Goal: Task Accomplishment & Management: Use online tool/utility

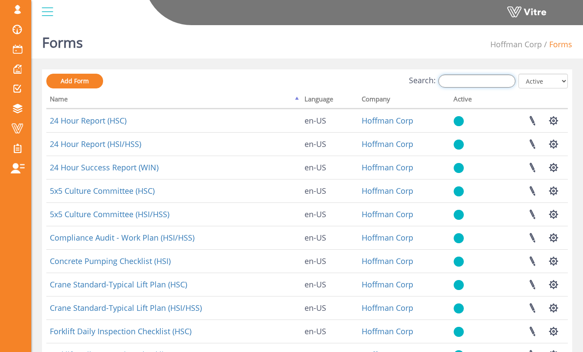
click at [489, 81] on input "Search:" at bounding box center [476, 80] width 77 height 13
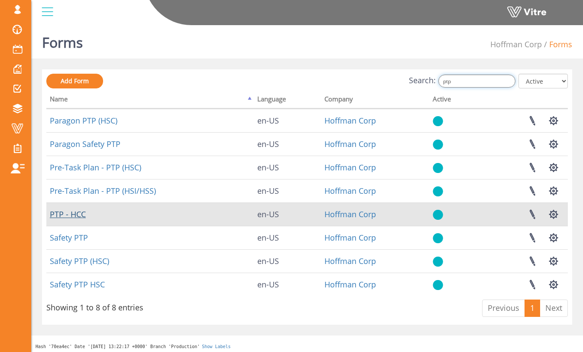
type input "ptp"
click at [78, 216] on link "PTP - HCC" at bounding box center [68, 214] width 36 height 10
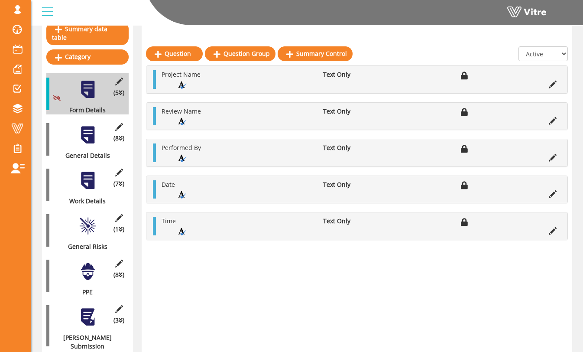
scroll to position [108, 0]
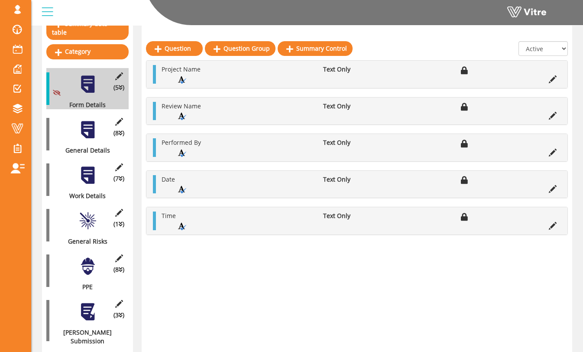
click at [91, 123] on div at bounding box center [87, 129] width 19 height 19
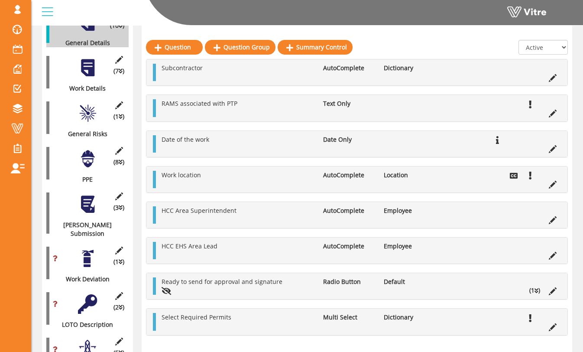
scroll to position [200, 0]
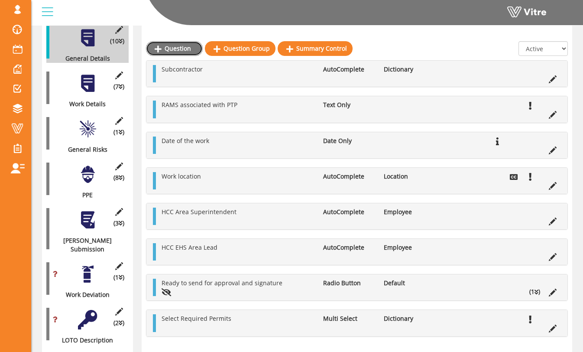
click at [185, 45] on link "Question" at bounding box center [174, 48] width 57 height 15
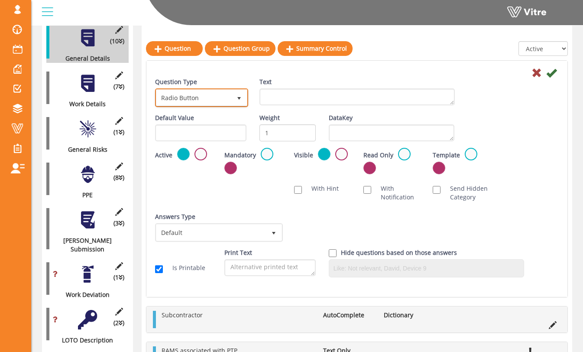
click at [239, 103] on span "select" at bounding box center [239, 98] width 16 height 16
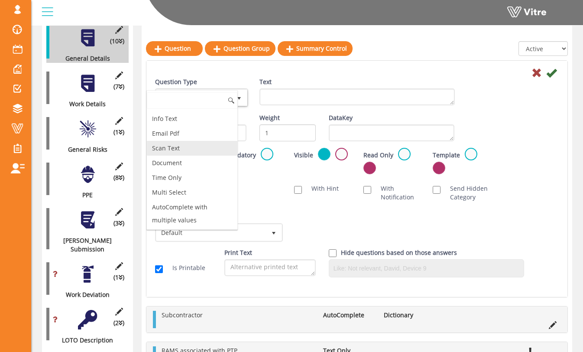
scroll to position [0, 0]
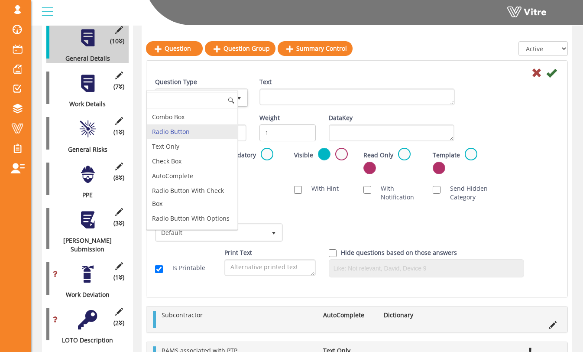
click at [213, 131] on li "Radio Button" at bounding box center [192, 131] width 91 height 15
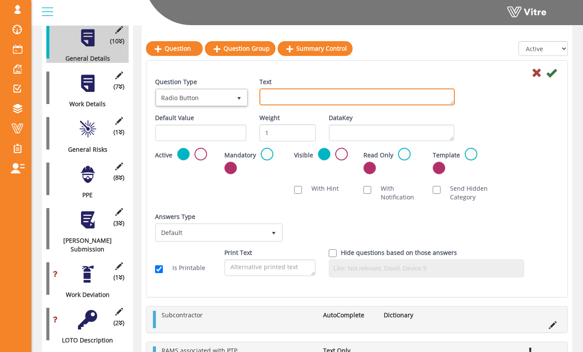
click at [310, 98] on textarea "Text" at bounding box center [356, 96] width 195 height 17
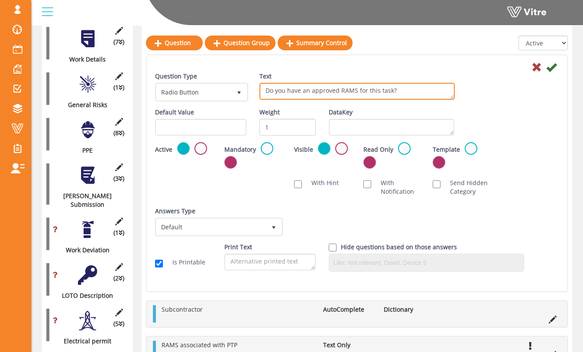
scroll to position [256, 0]
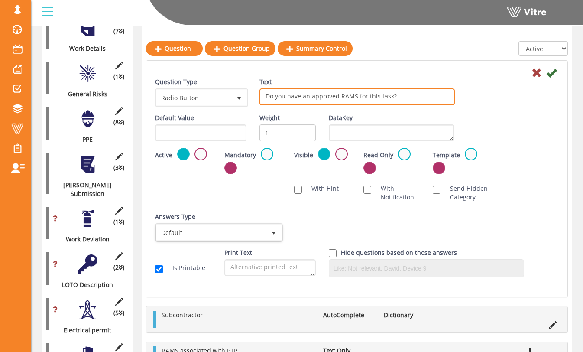
type textarea "Do you have an approved RAMS for this task?"
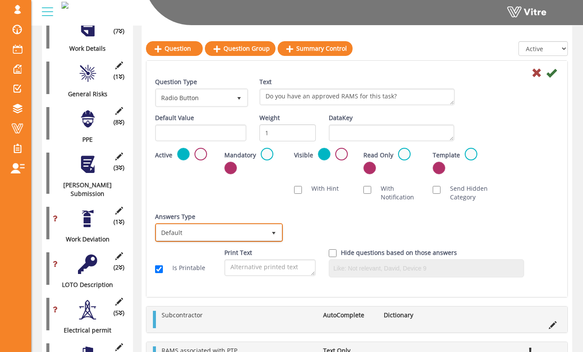
click at [242, 232] on span "Default" at bounding box center [211, 232] width 110 height 16
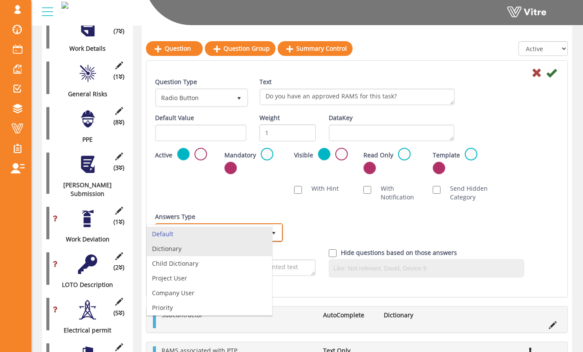
click at [236, 246] on li "Dictionary" at bounding box center [209, 248] width 125 height 15
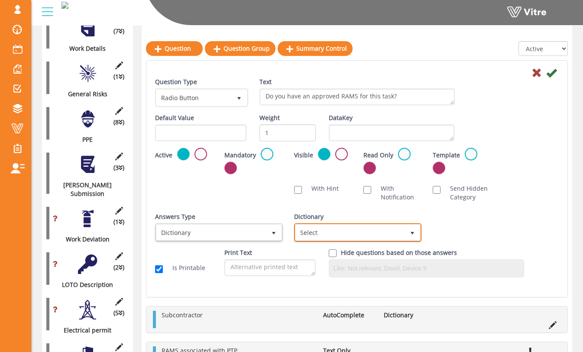
click at [353, 233] on span "Select" at bounding box center [350, 232] width 110 height 16
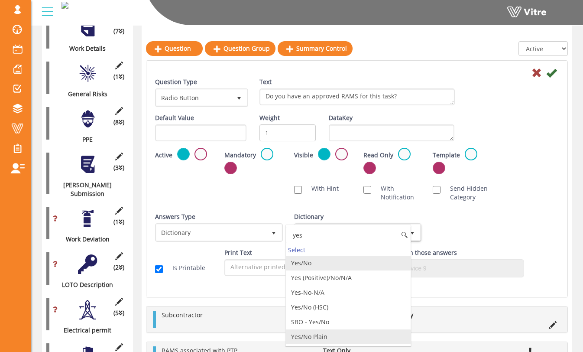
click at [351, 335] on li "Yes/No Plain" at bounding box center [348, 336] width 125 height 15
type input "yes"
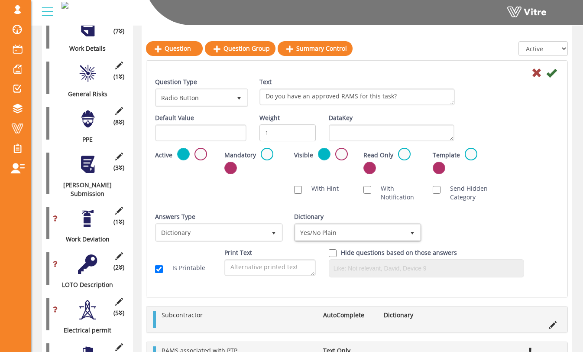
click at [475, 230] on div "Answers Type Dictionary 1 Answers Type Default 0 Module Select Form Context (li…" at bounding box center [357, 230] width 417 height 36
click at [553, 73] on icon at bounding box center [551, 73] width 10 height 10
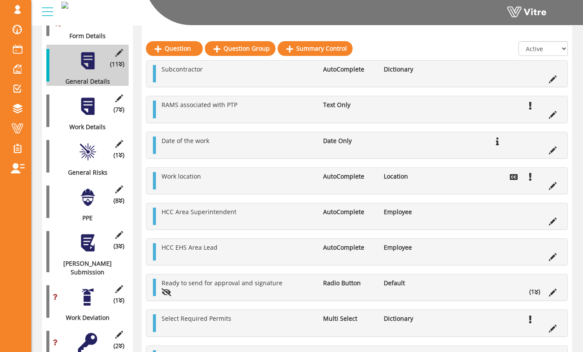
scroll to position [172, 0]
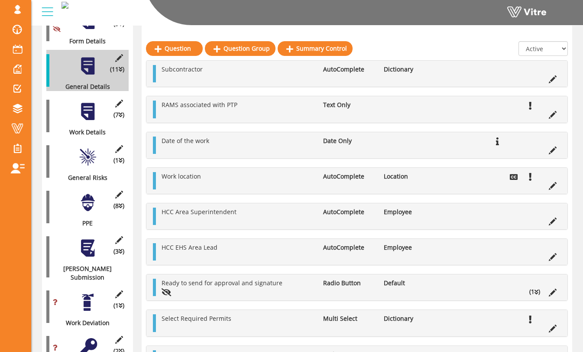
click at [93, 147] on div at bounding box center [87, 156] width 19 height 19
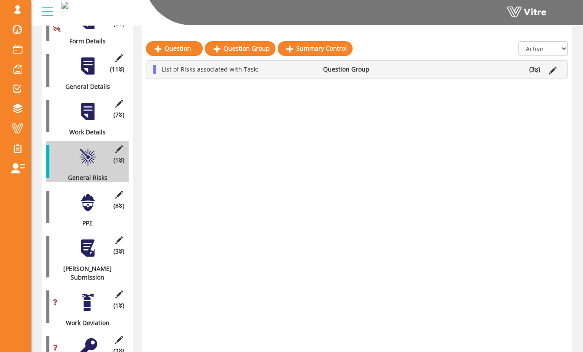
click at [90, 107] on div at bounding box center [87, 111] width 19 height 19
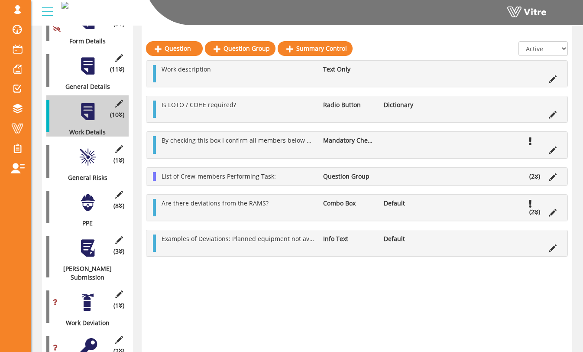
click at [85, 197] on div at bounding box center [87, 202] width 19 height 19
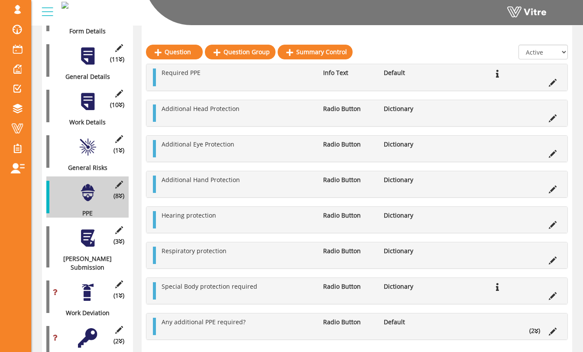
scroll to position [180, 0]
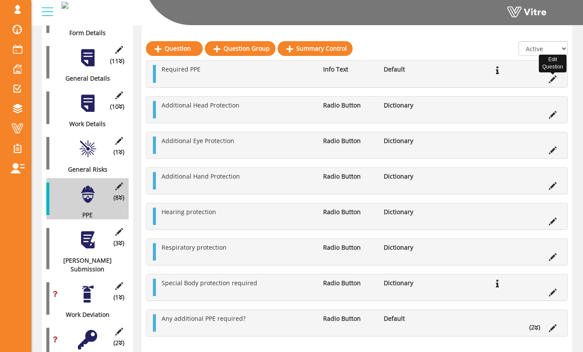
click at [556, 80] on icon at bounding box center [553, 79] width 8 height 8
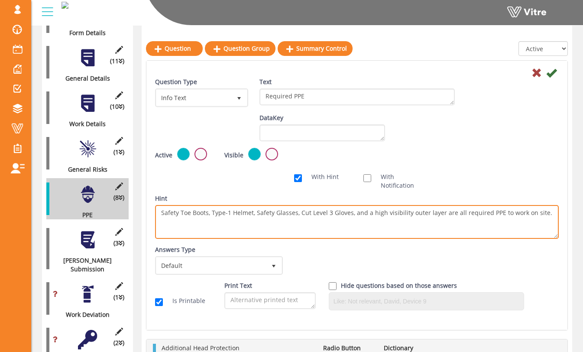
click at [548, 213] on textarea "Safety Toe Boots, Type-1 Helmet, Safety Glasses, Cut Level 3 Gloves, and a high…" at bounding box center [357, 222] width 404 height 34
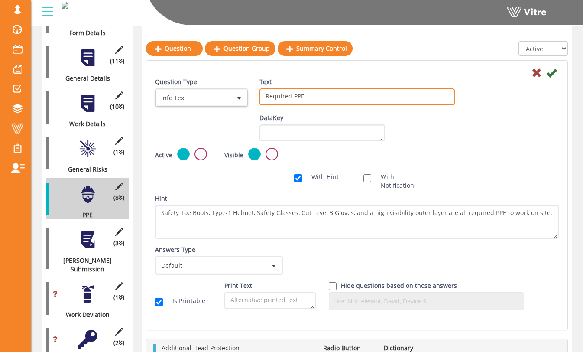
drag, startPoint x: 345, startPoint y: 99, endPoint x: 229, endPoint y: 96, distance: 116.1
click at [229, 96] on div "Question Type Info Text 24 Text Required PPE" at bounding box center [357, 96] width 417 height 36
paste textarea "Safety Toe Boots, Type-1 Helmet, Safety Glasses, Cut Level 3 Gloves, and a high…"
type textarea "Safety Toe Boots, Type-1 Helmet, Safety Glasses, Cut Level 3 Gloves, and a high…"
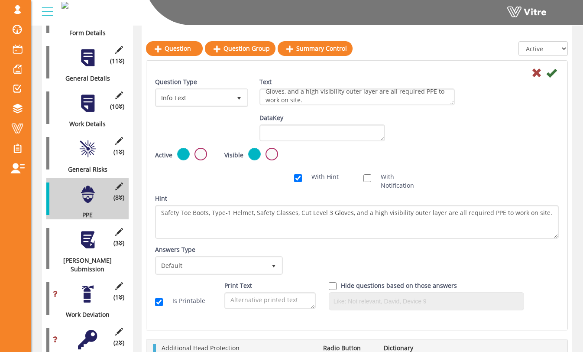
click at [427, 126] on div "Default Value Weight DataKey" at bounding box center [357, 130] width 417 height 34
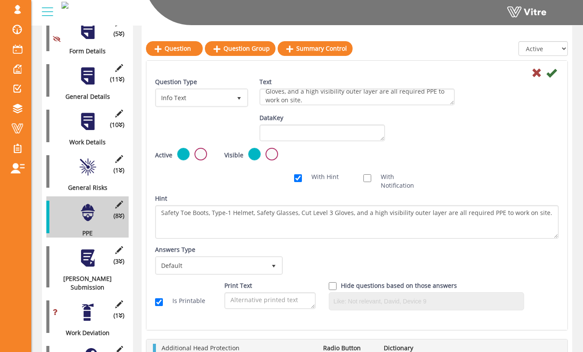
scroll to position [166, 0]
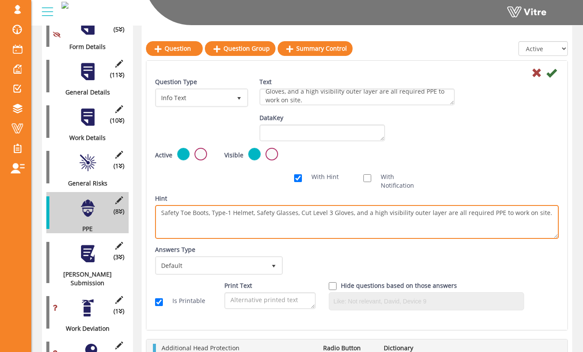
click at [311, 222] on textarea "Safety Toe Boots, Type-1 Helmet, Safety Glasses, Cut Level 3 Gloves, and a high…" at bounding box center [357, 222] width 404 height 34
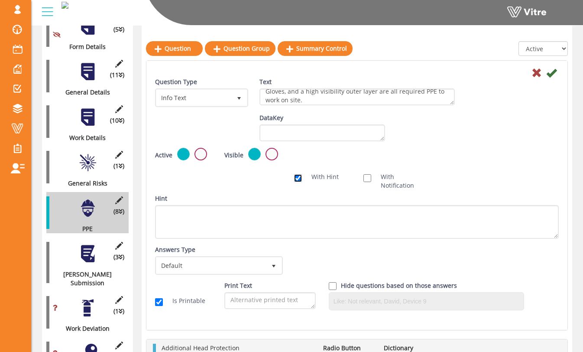
click at [297, 175] on input "With Hint" at bounding box center [298, 178] width 8 height 8
checkbox input "false"
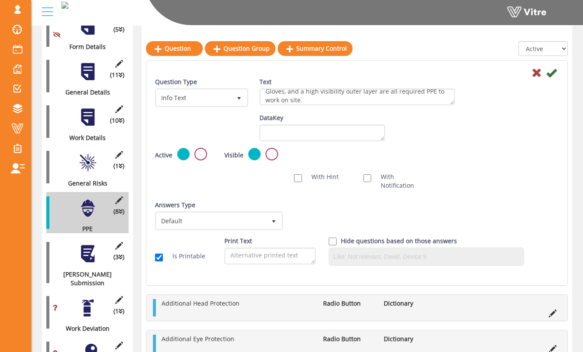
click at [509, 149] on div "Active Mandatory Visible Read Only Template Draft Name" at bounding box center [357, 158] width 417 height 20
click at [553, 72] on icon at bounding box center [551, 73] width 10 height 10
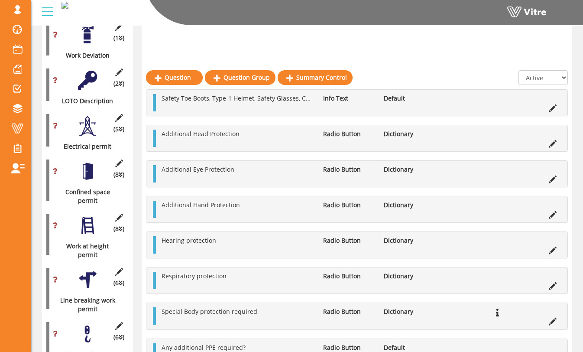
scroll to position [488, 0]
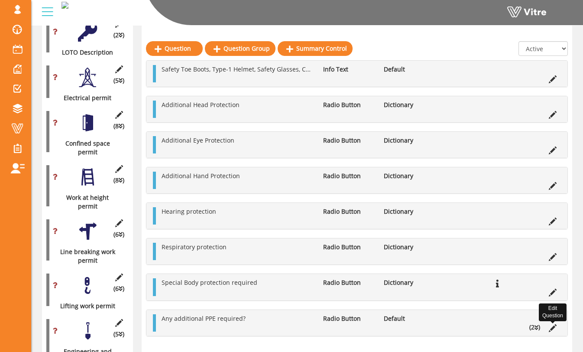
click at [555, 329] on icon at bounding box center [553, 328] width 8 height 8
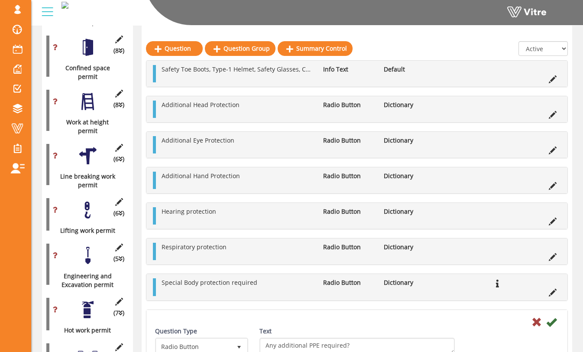
scroll to position [572, 0]
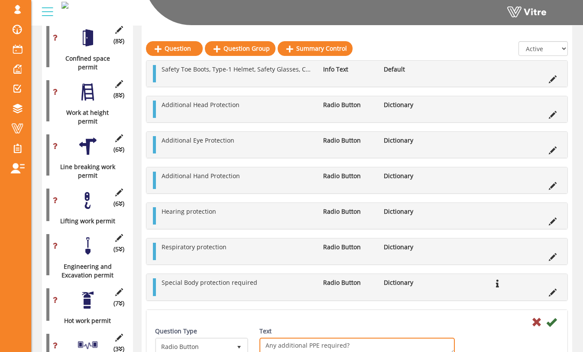
click at [351, 344] on textarea "Any additional PPE required?" at bounding box center [356, 345] width 195 height 17
type textarea "Any additional PPE required that isn't listed above?"
click at [553, 323] on icon at bounding box center [551, 322] width 10 height 10
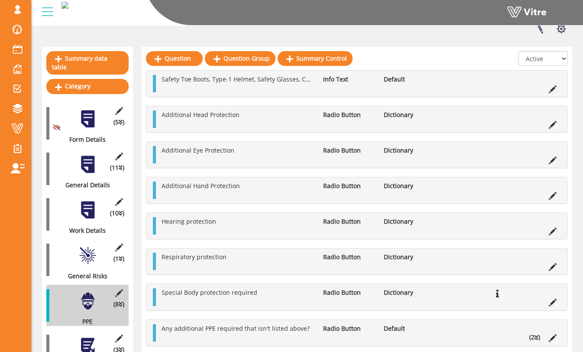
scroll to position [78, 0]
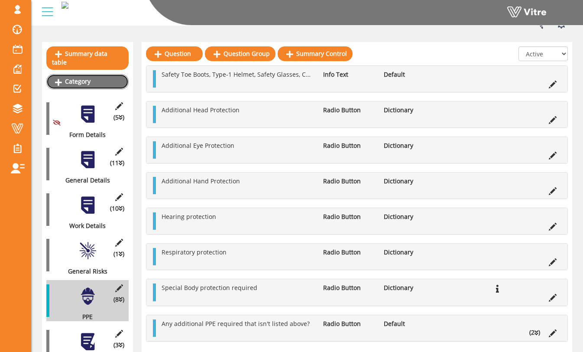
click at [102, 74] on link "Category" at bounding box center [87, 81] width 82 height 15
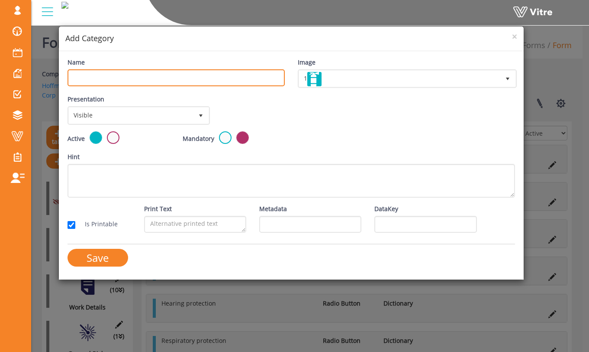
click at [189, 76] on input "Name" at bounding box center [176, 77] width 217 height 17
type input "M"
type input "R"
type input "M"
type input "Missing RAMS"
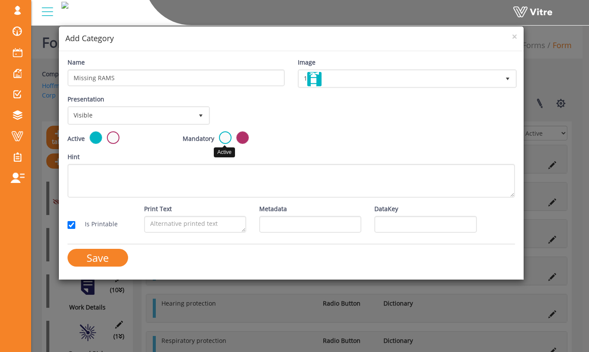
click at [220, 137] on label at bounding box center [225, 137] width 13 height 13
click at [0, 0] on input "radio" at bounding box center [0, 0] width 0 height 0
click at [244, 134] on label at bounding box center [242, 137] width 13 height 13
click at [0, 0] on input "radio" at bounding box center [0, 0] width 0 height 0
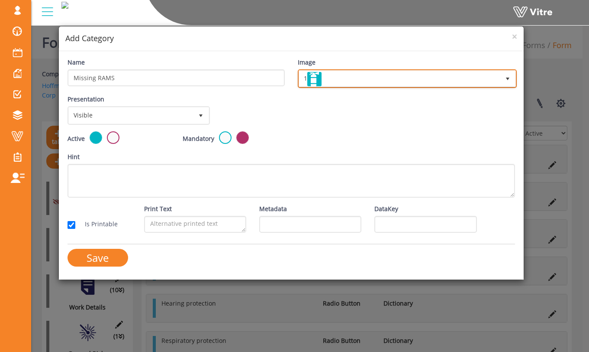
click at [365, 83] on span "1" at bounding box center [399, 79] width 201 height 16
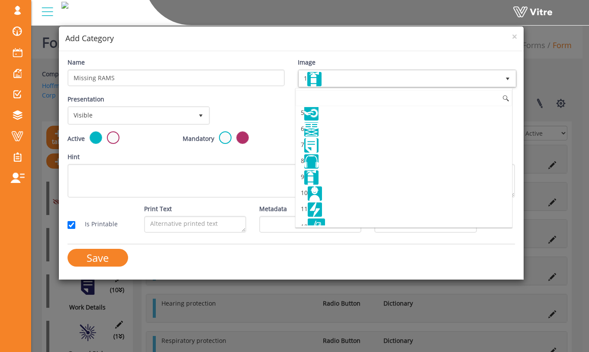
scroll to position [73, 0]
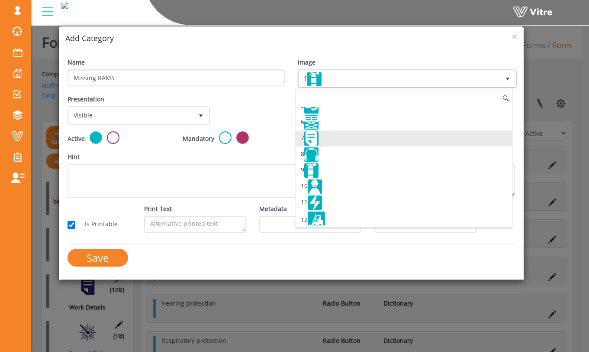
click at [353, 140] on li "7" at bounding box center [404, 138] width 217 height 16
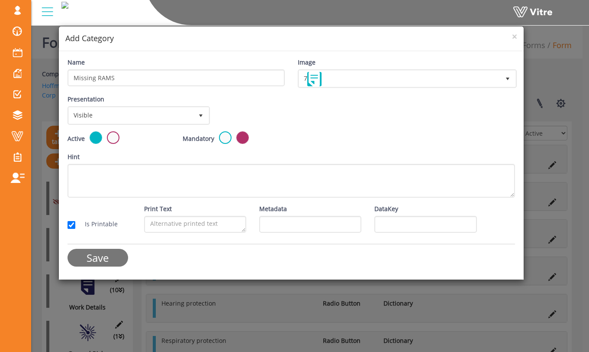
click at [96, 259] on input "Save" at bounding box center [98, 258] width 61 height 18
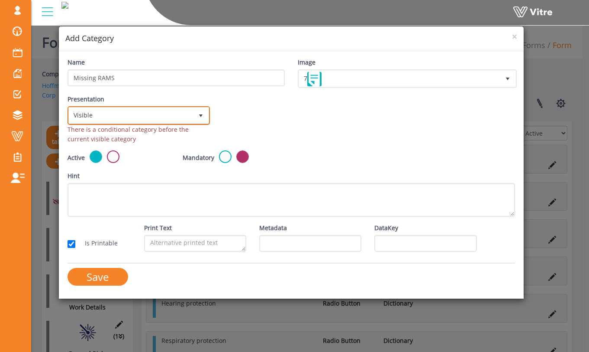
click at [180, 121] on span "Visible" at bounding box center [131, 115] width 124 height 16
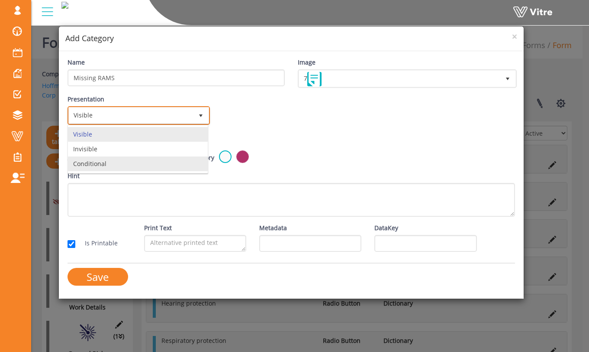
click at [173, 162] on li "Conditional" at bounding box center [138, 163] width 140 height 15
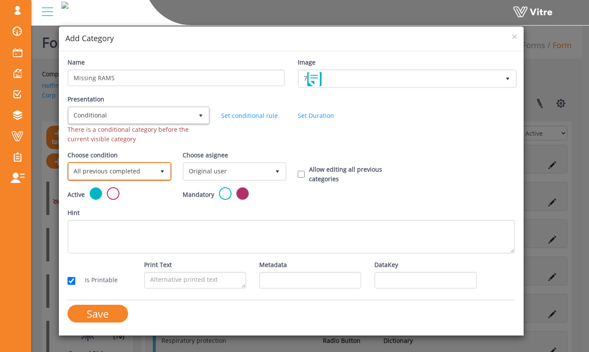
click at [157, 174] on span "select" at bounding box center [163, 171] width 16 height 16
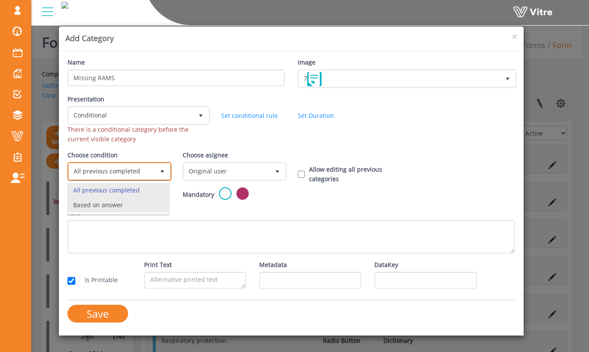
click at [149, 210] on li "Based on answer" at bounding box center [118, 204] width 101 height 15
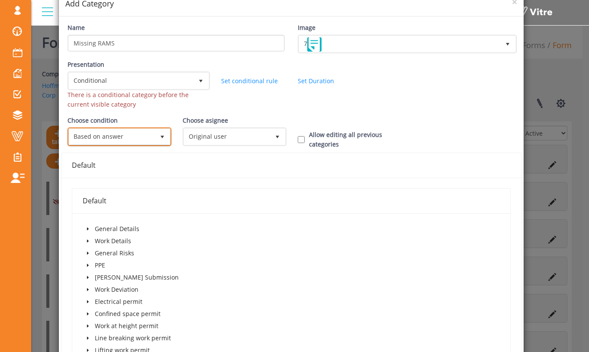
scroll to position [48, 0]
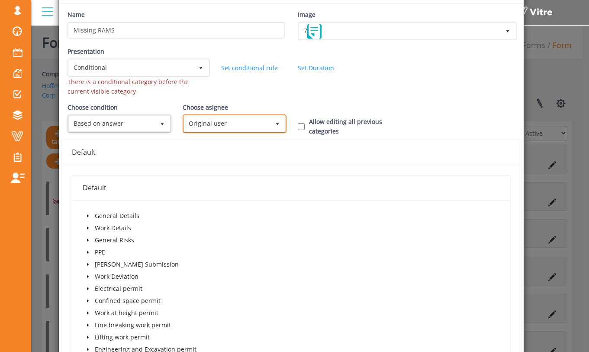
click at [262, 120] on span "Original user" at bounding box center [227, 124] width 86 height 16
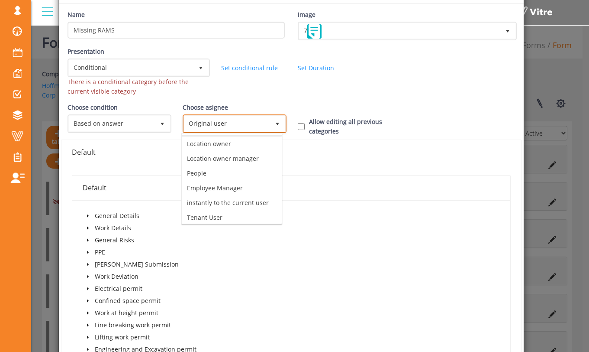
scroll to position [61, 0]
click at [252, 197] on li "instantly to the current user" at bounding box center [232, 199] width 100 height 15
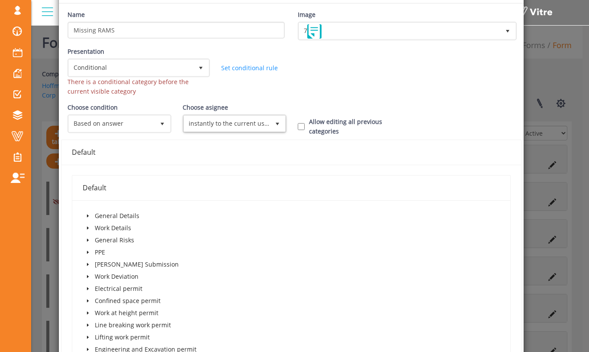
click at [280, 104] on div "Choose asignee instantly to the current user 10" at bounding box center [234, 118] width 102 height 30
click at [298, 124] on input "Allow editing all previous categories" at bounding box center [301, 127] width 7 height 8
checkbox input "true"
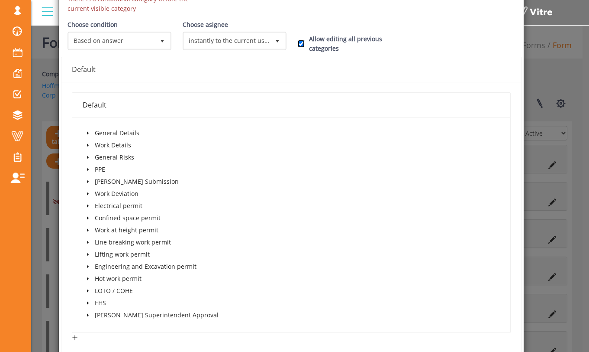
scroll to position [131, 0]
click at [89, 144] on icon "caret-down" at bounding box center [88, 144] width 4 height 4
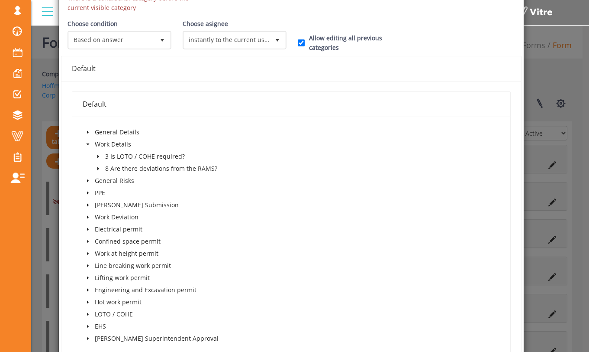
click at [88, 133] on icon "caret-down" at bounding box center [88, 132] width 4 height 4
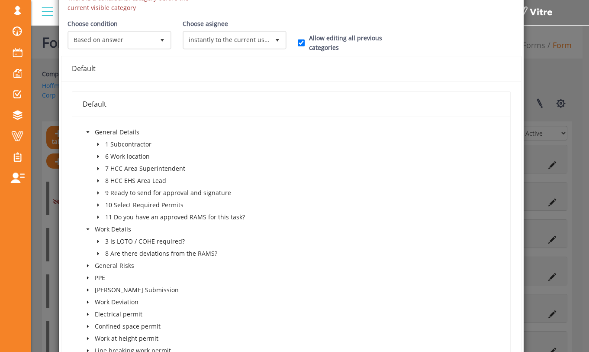
click at [98, 216] on icon "caret-down" at bounding box center [98, 217] width 4 height 4
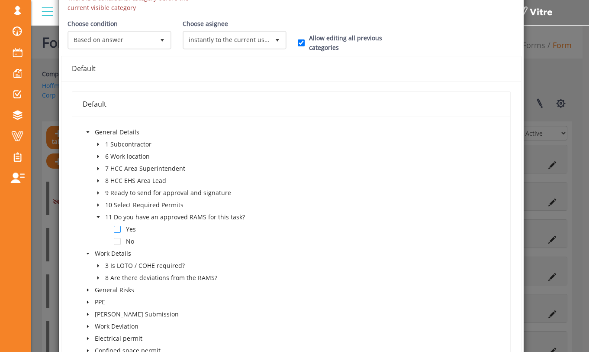
click at [118, 230] on span at bounding box center [117, 229] width 7 height 7
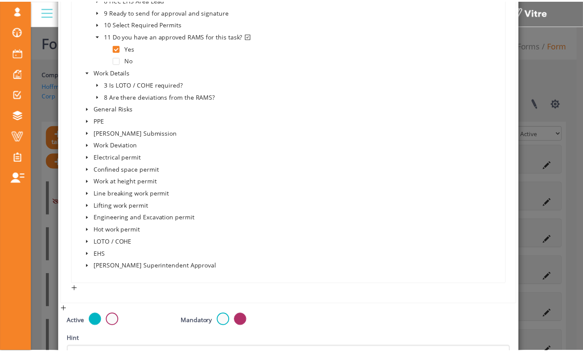
scroll to position [423, 0]
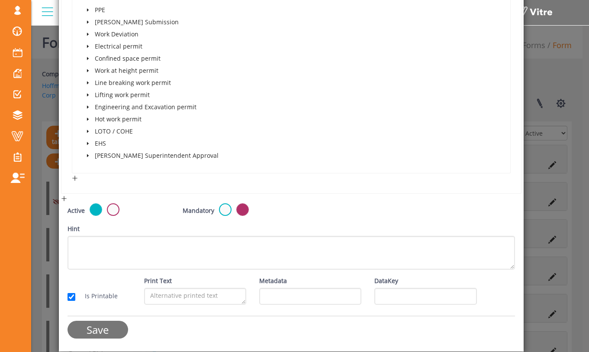
click at [102, 332] on input "Save" at bounding box center [98, 329] width 61 height 18
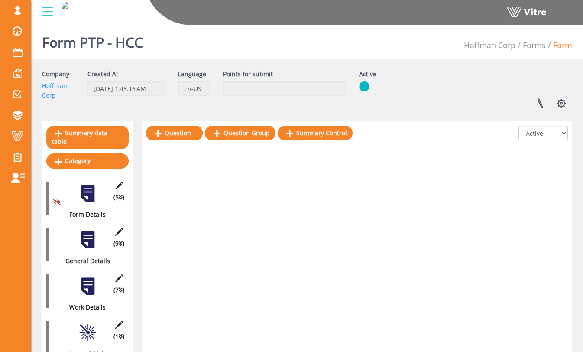
click at [88, 234] on div at bounding box center [87, 239] width 19 height 19
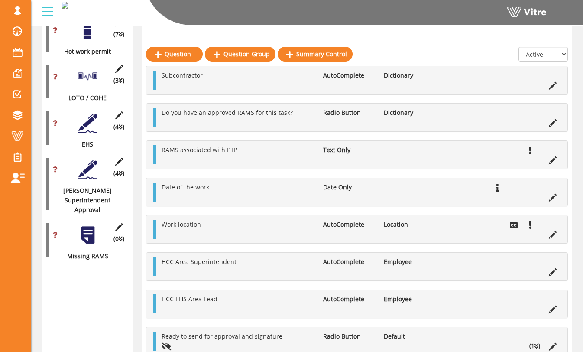
scroll to position [856, 0]
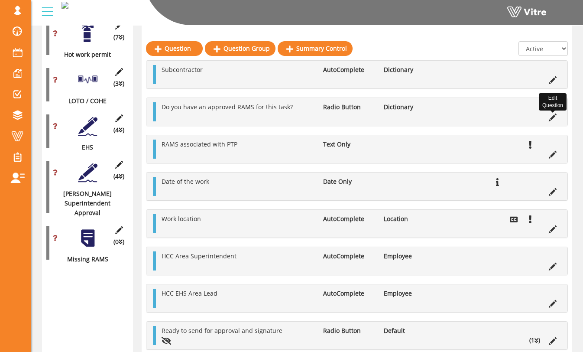
click at [551, 118] on icon at bounding box center [553, 117] width 8 height 8
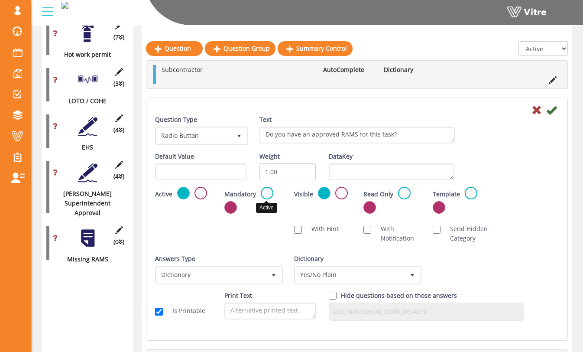
click at [269, 193] on label at bounding box center [267, 193] width 13 height 13
click at [0, 0] on input "radio" at bounding box center [0, 0] width 0 height 0
click at [554, 110] on icon at bounding box center [551, 110] width 10 height 10
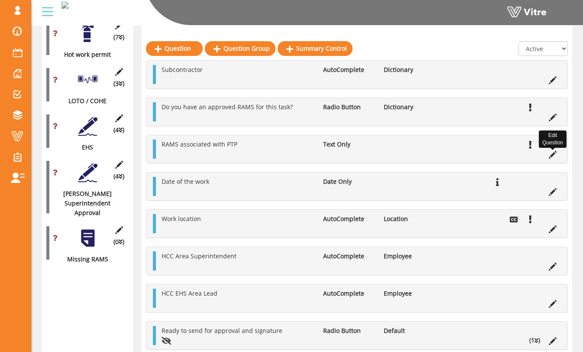
click at [553, 154] on icon at bounding box center [553, 155] width 8 height 8
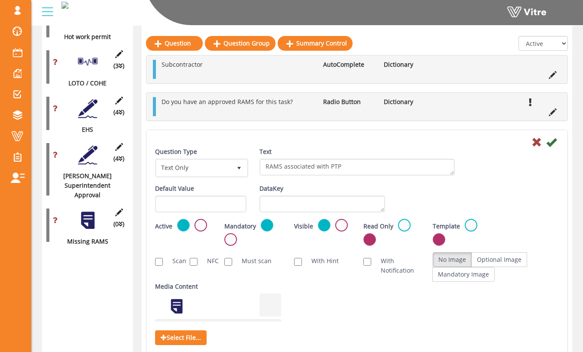
scroll to position [875, 0]
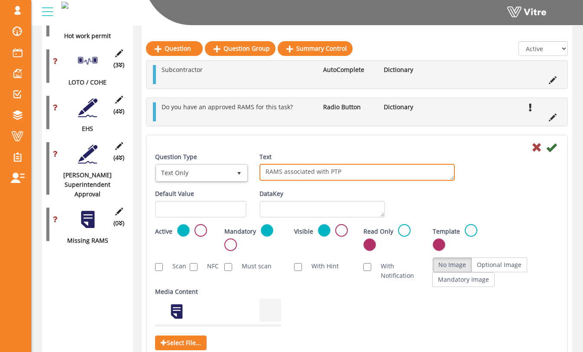
drag, startPoint x: 355, startPoint y: 171, endPoint x: 220, endPoint y: 166, distance: 135.2
click at [220, 166] on div "Question Type Text Only 5 Text RAMS associated with PTP" at bounding box center [357, 170] width 417 height 37
type textarea "I"
drag, startPoint x: 318, startPoint y: 174, endPoint x: 256, endPoint y: 173, distance: 62.4
click at [256, 173] on div "Text RAMS associated with PTP" at bounding box center [357, 169] width 208 height 35
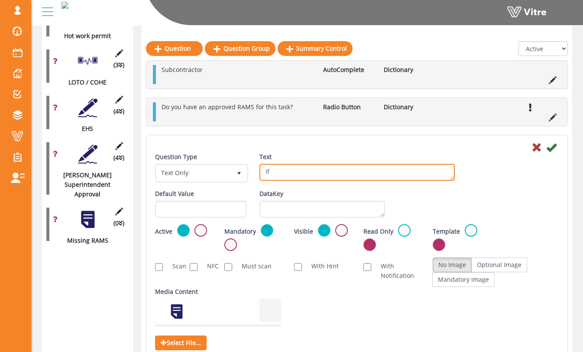
type textarea "I"
click at [291, 169] on textarea "RAMS associated with PTP" at bounding box center [356, 172] width 195 height 17
click at [389, 170] on textarea "RAMS associated with PTP" at bounding box center [356, 172] width 195 height 17
type textarea "If yes, select approved RAMS"
click at [533, 161] on div "Question Type Text Only 5 Text RAMS associated with PTP" at bounding box center [357, 170] width 417 height 37
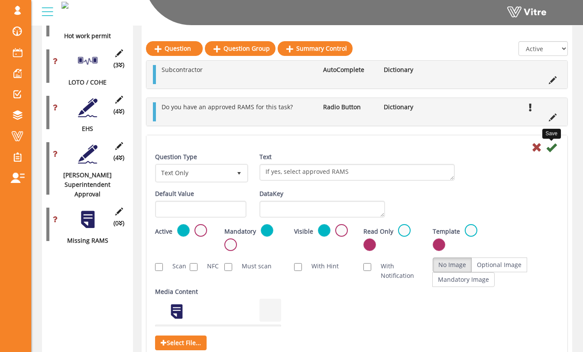
click at [553, 151] on icon at bounding box center [551, 147] width 10 height 10
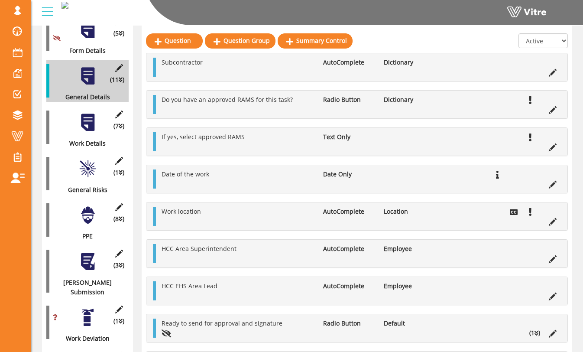
scroll to position [171, 0]
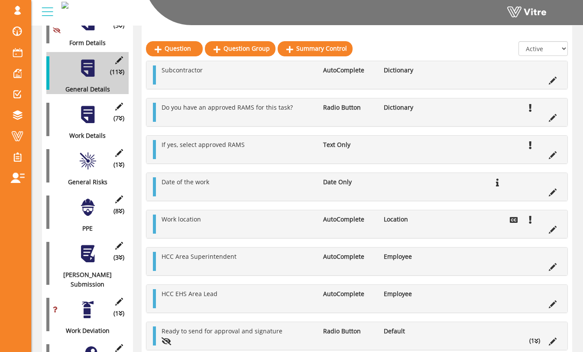
click at [90, 300] on div at bounding box center [87, 309] width 19 height 19
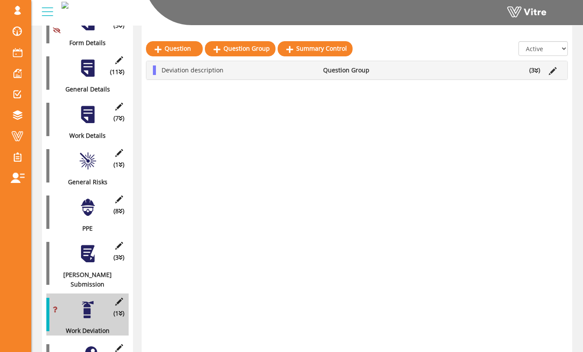
click at [94, 157] on div at bounding box center [87, 160] width 19 height 19
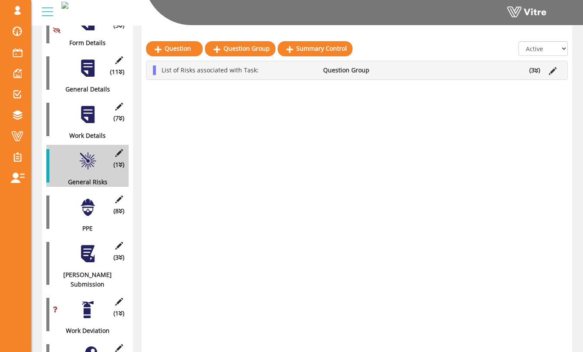
click at [92, 107] on div at bounding box center [87, 114] width 19 height 19
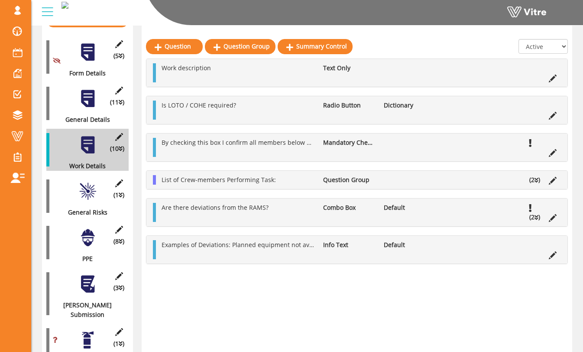
scroll to position [137, 0]
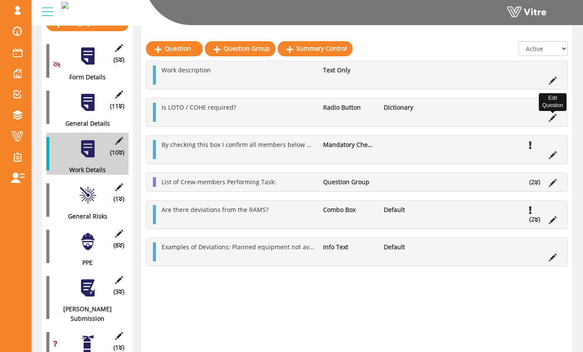
click at [554, 119] on icon at bounding box center [553, 118] width 8 height 8
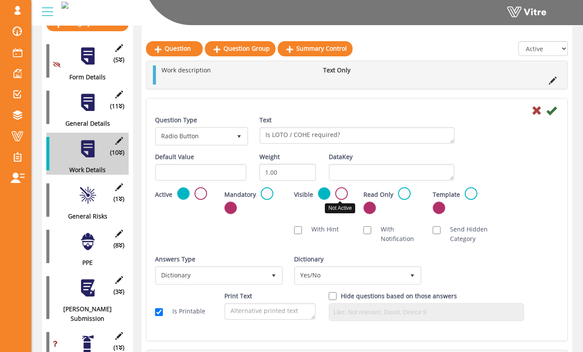
click at [340, 191] on label at bounding box center [341, 193] width 13 height 13
click at [0, 0] on input "radio" at bounding box center [0, 0] width 0 height 0
click at [192, 188] on div "Active" at bounding box center [183, 194] width 56 height 14
click at [194, 188] on div "Active" at bounding box center [183, 194] width 56 height 14
click at [207, 195] on div "Active" at bounding box center [183, 194] width 56 height 14
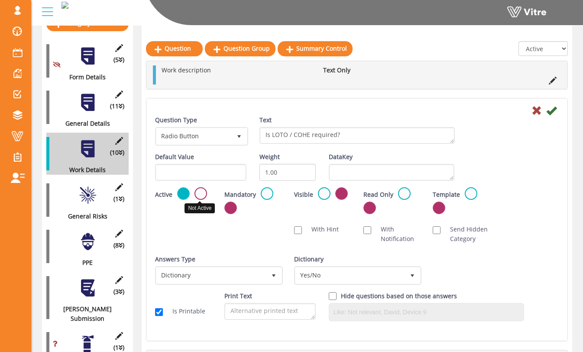
click at [200, 194] on label at bounding box center [200, 193] width 13 height 13
click at [0, 0] on input "radio" at bounding box center [0, 0] width 0 height 0
click at [551, 111] on icon at bounding box center [551, 110] width 10 height 10
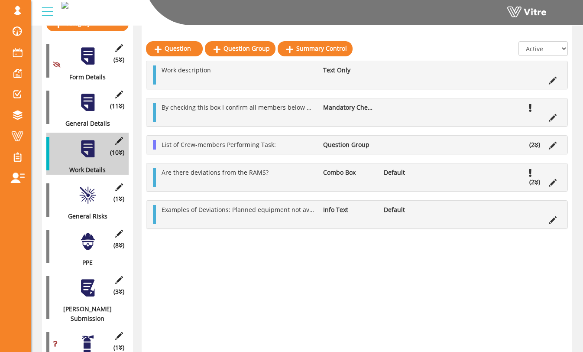
click at [532, 181] on li "(2 )" at bounding box center [534, 182] width 19 height 10
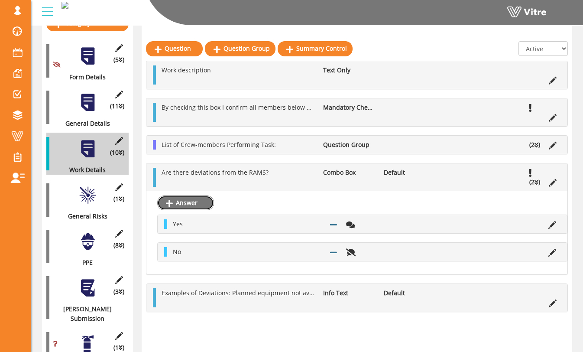
click at [206, 203] on link "Answer" at bounding box center [185, 202] width 57 height 15
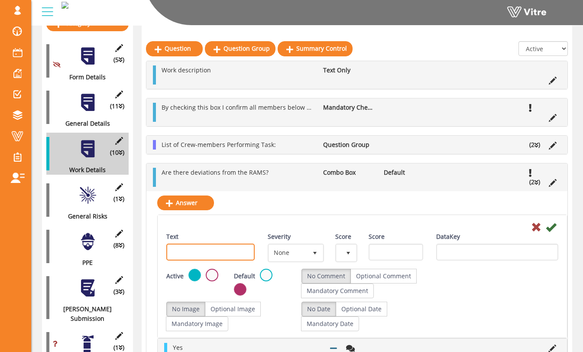
click at [230, 248] on input "Text" at bounding box center [210, 251] width 88 height 17
type input "N/A"
click at [254, 211] on div "Answer Text N/A Severity None 0 Score + 1 Score DataKey Active Default No Comme…" at bounding box center [356, 294] width 421 height 207
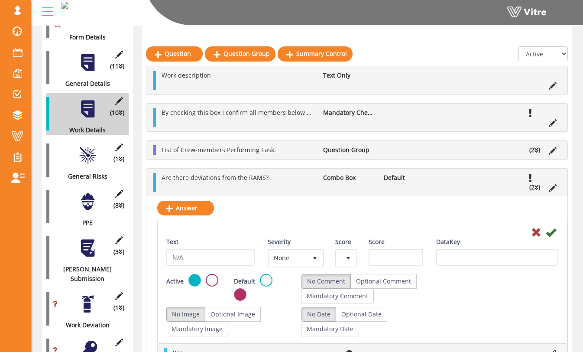
scroll to position [182, 0]
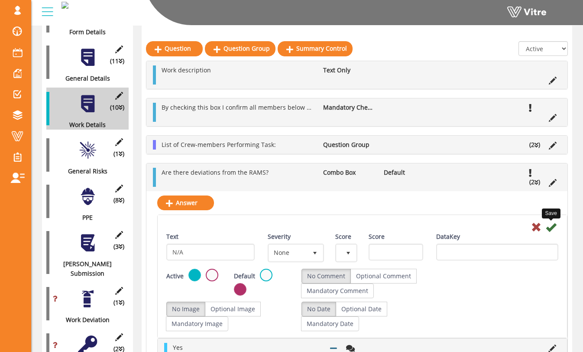
click at [552, 229] on icon at bounding box center [551, 227] width 10 height 10
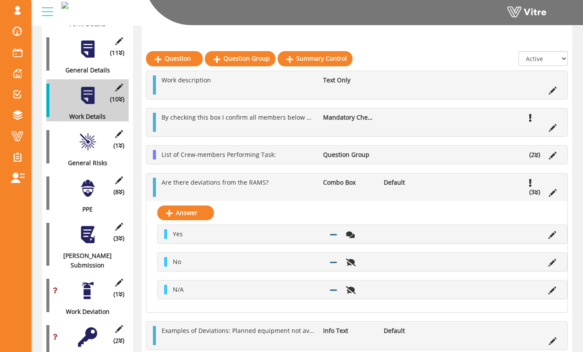
scroll to position [183, 0]
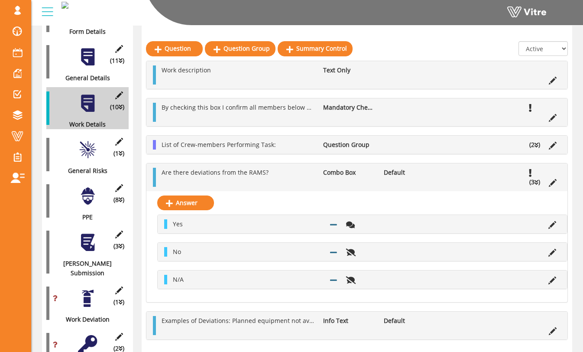
click at [533, 184] on li "(3 )" at bounding box center [534, 182] width 19 height 10
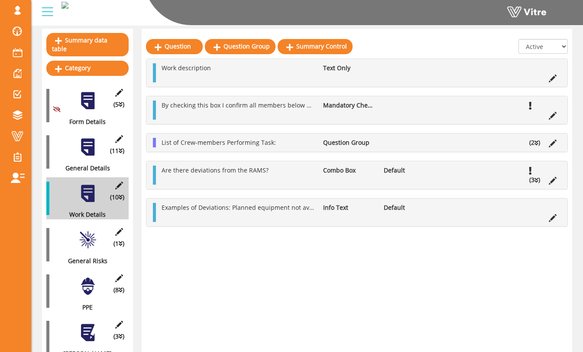
scroll to position [84, 0]
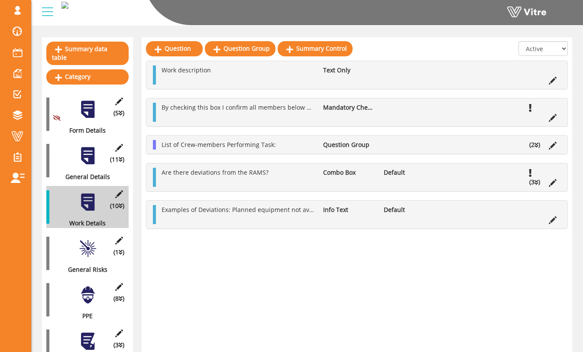
click at [534, 182] on icon at bounding box center [536, 182] width 4 height 6
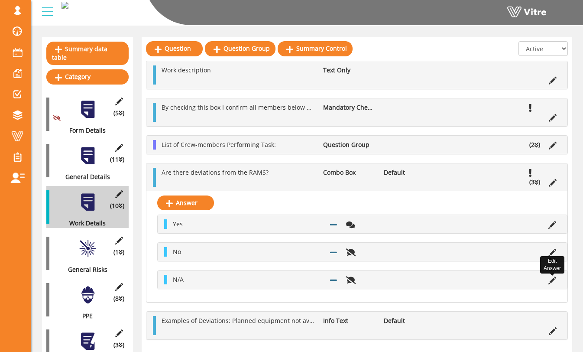
click at [553, 281] on icon at bounding box center [552, 280] width 8 height 8
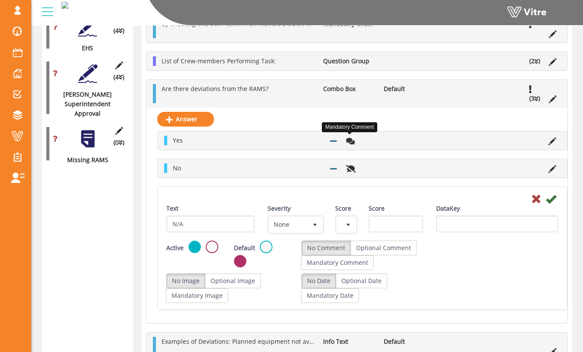
scroll to position [969, 0]
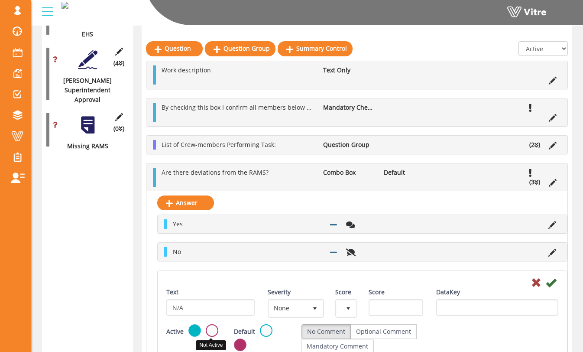
click at [215, 329] on label at bounding box center [212, 330] width 13 height 13
click at [0, 0] on input "radio" at bounding box center [0, 0] width 0 height 0
click at [549, 282] on icon at bounding box center [551, 282] width 10 height 10
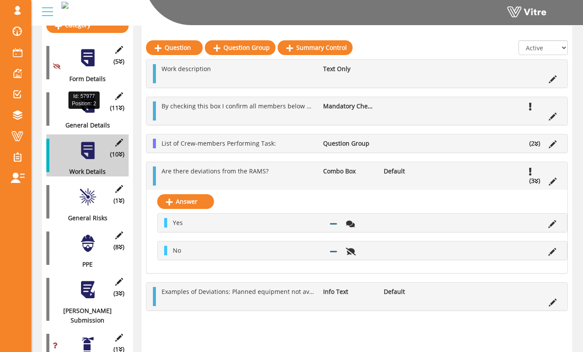
scroll to position [135, 0]
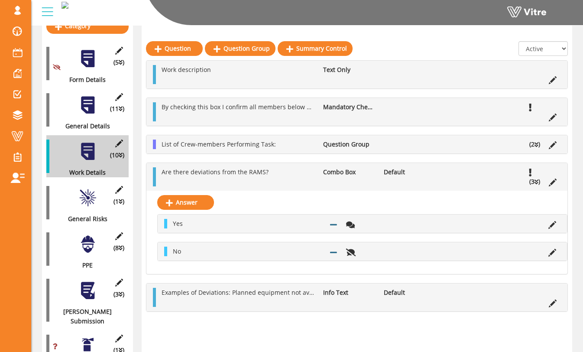
click at [94, 203] on div "(1 ) General Risks" at bounding box center [87, 202] width 82 height 42
click at [92, 191] on div at bounding box center [87, 197] width 19 height 19
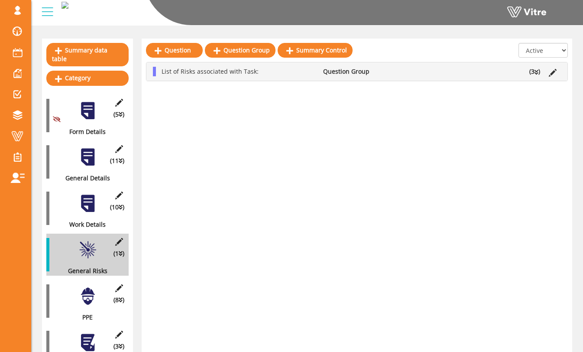
scroll to position [83, 0]
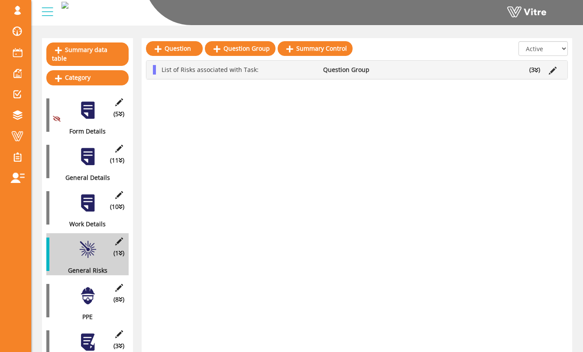
click at [92, 157] on div at bounding box center [87, 156] width 19 height 19
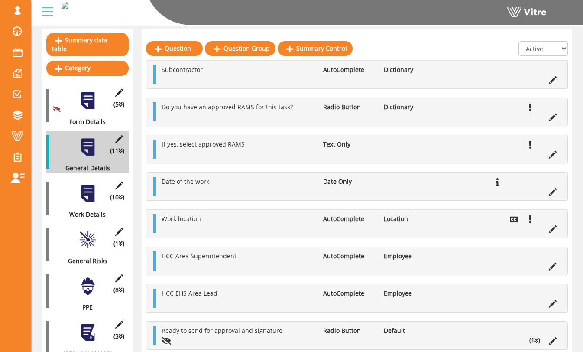
scroll to position [78, 0]
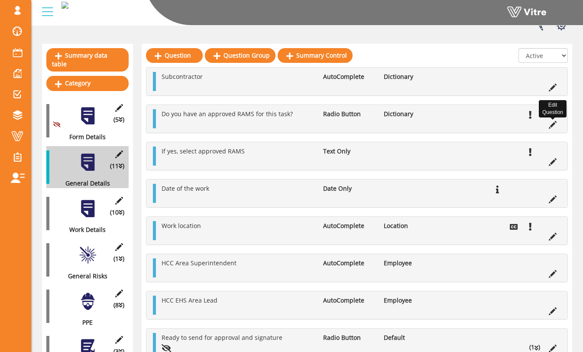
click at [553, 126] on icon at bounding box center [553, 125] width 8 height 8
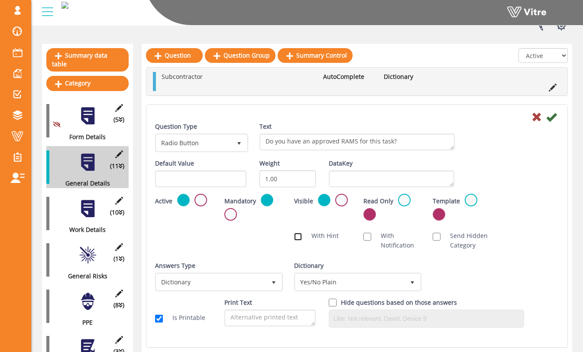
click at [299, 237] on input "With Hint" at bounding box center [298, 237] width 8 height 8
checkbox input "true"
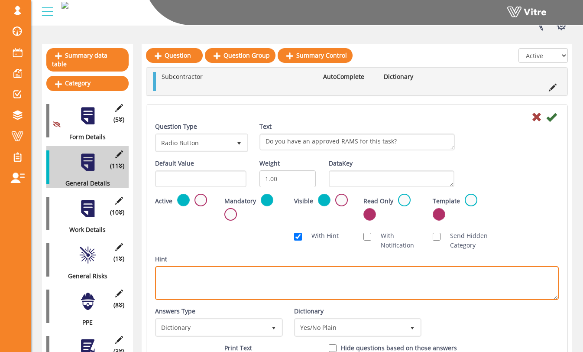
click at [281, 274] on textarea "Hint" at bounding box center [357, 283] width 404 height 34
type textarea "Risk Assessment Method Statement(RAMS)"
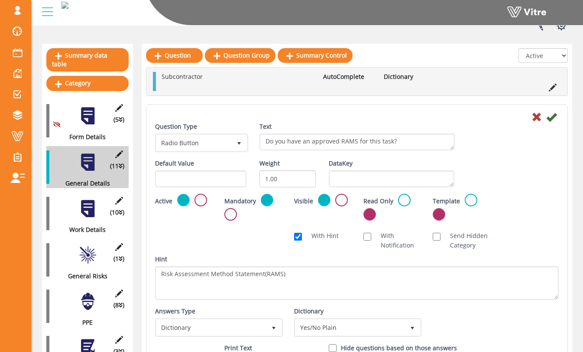
click at [324, 259] on div "Hint Risk Assessment Method Statement(RAMS)" at bounding box center [357, 276] width 404 height 45
click at [551, 115] on icon at bounding box center [551, 117] width 10 height 10
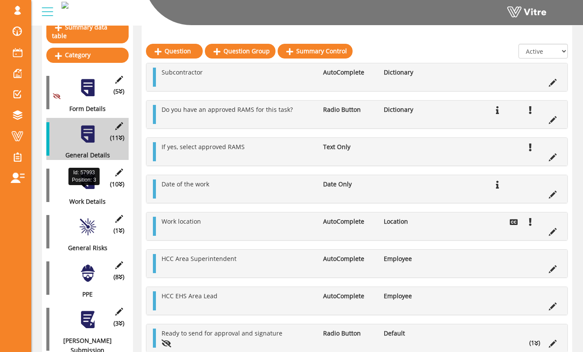
scroll to position [108, 0]
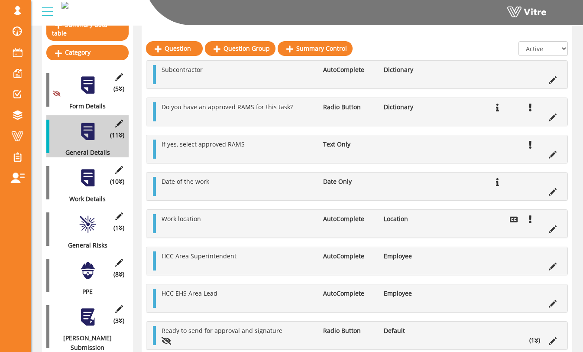
click at [92, 174] on div at bounding box center [87, 177] width 19 height 19
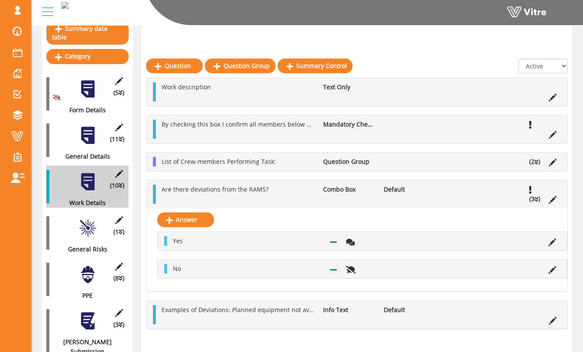
scroll to position [103, 0]
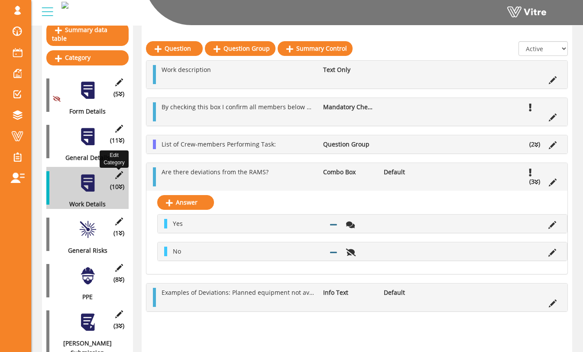
click at [117, 171] on icon at bounding box center [118, 175] width 11 height 8
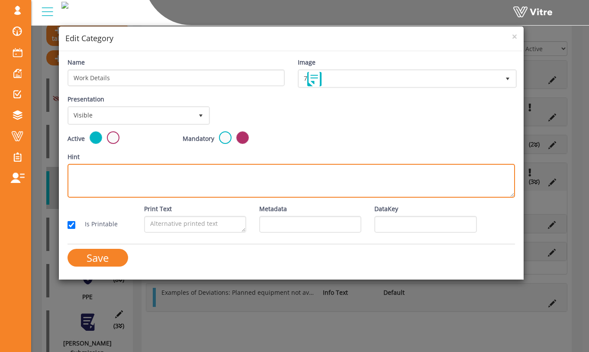
click at [177, 171] on textarea "Hint" at bounding box center [292, 181] width 448 height 34
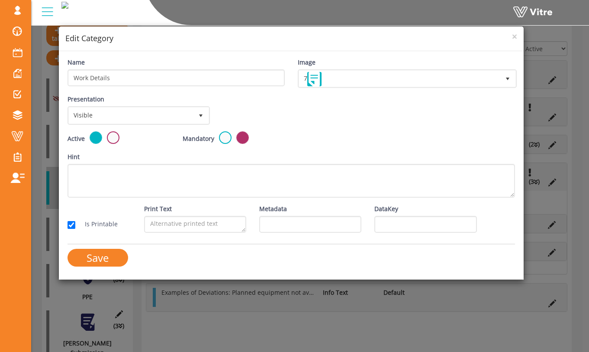
click at [170, 67] on div "Name Work Details" at bounding box center [176, 72] width 217 height 29
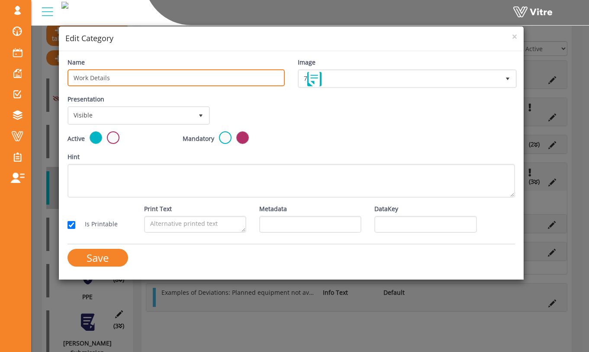
click at [172, 83] on input "Work Details" at bounding box center [176, 77] width 217 height 17
type input "Work Details(RAMS Provided)"
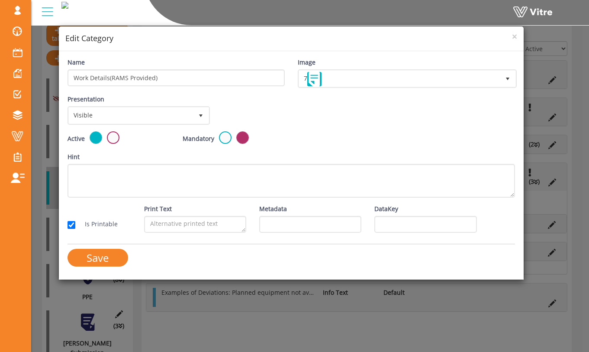
click at [201, 91] on div "Name Work Details(RAMS Provided)" at bounding box center [176, 75] width 230 height 35
click at [115, 259] on input "Save" at bounding box center [98, 258] width 61 height 18
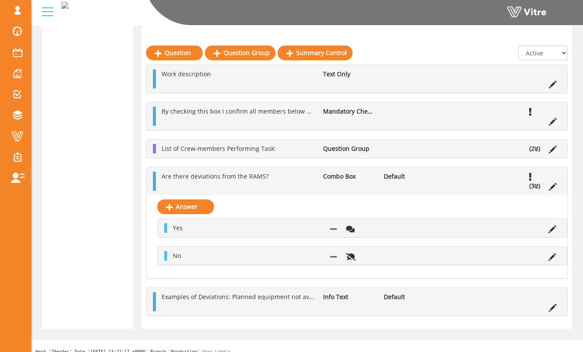
scroll to position [226, 0]
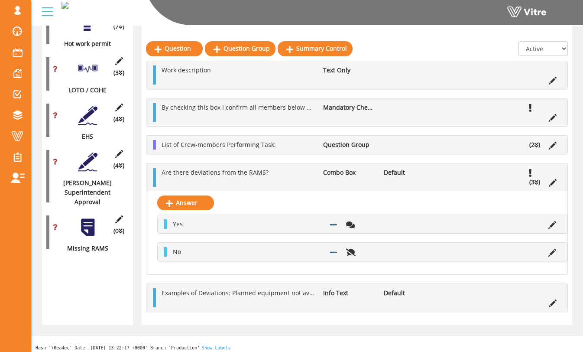
click at [94, 217] on div at bounding box center [87, 226] width 19 height 19
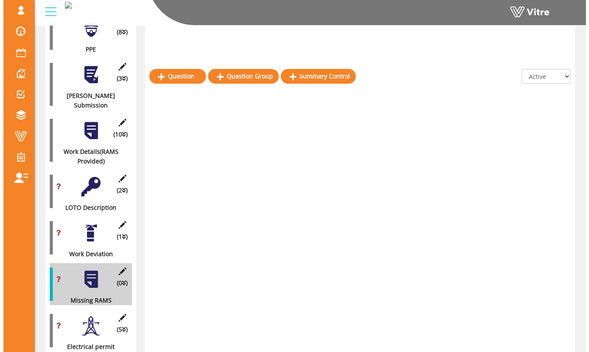
scroll to position [298, 0]
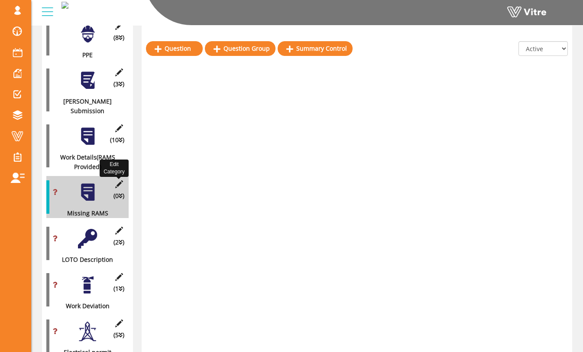
click at [120, 180] on icon at bounding box center [118, 184] width 11 height 8
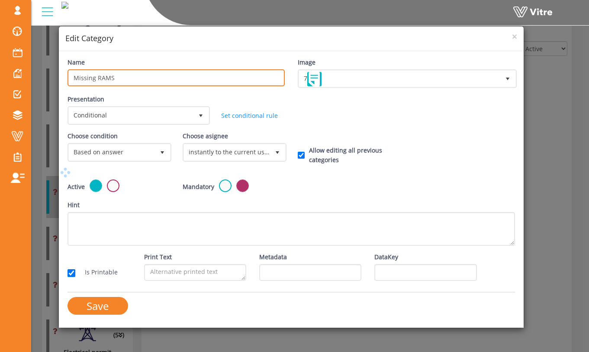
click at [168, 82] on input "Missing RAMS" at bounding box center [176, 77] width 217 height 17
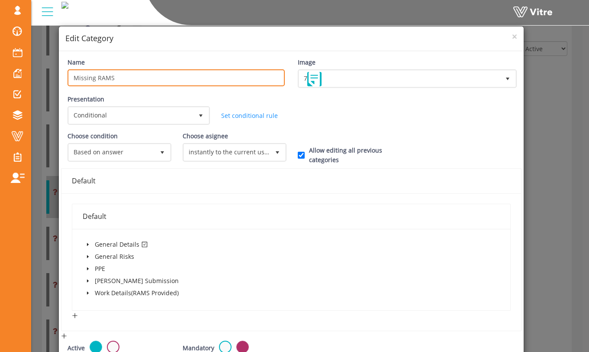
click at [168, 82] on input "Missing RAMS" at bounding box center [176, 77] width 217 height 17
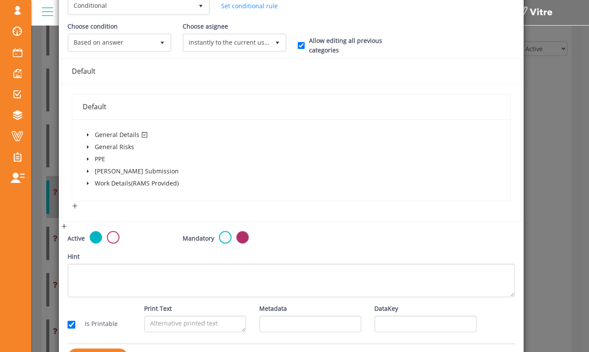
scroll to position [129, 0]
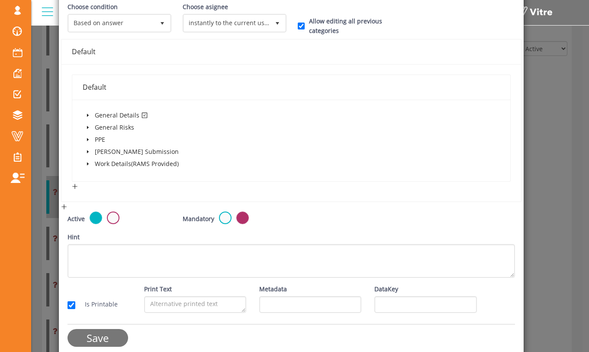
type input "Work Details(Missing Rams)"
click at [106, 340] on input "Save" at bounding box center [98, 338] width 61 height 18
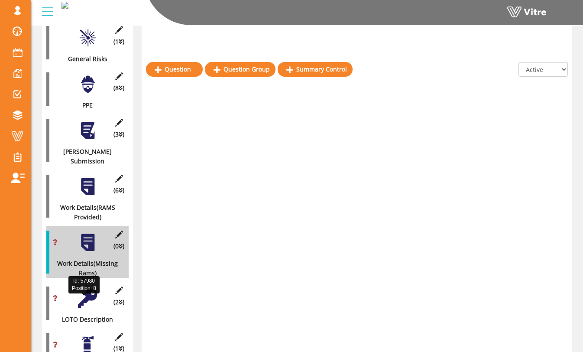
scroll to position [292, 0]
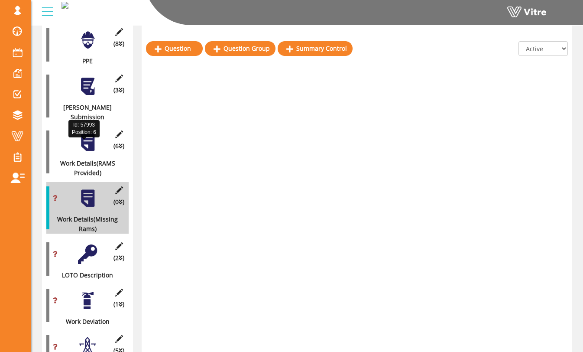
click at [81, 158] on div "Work Details(RAMS Provided)" at bounding box center [84, 167] width 76 height 19
click at [88, 133] on div at bounding box center [87, 142] width 19 height 19
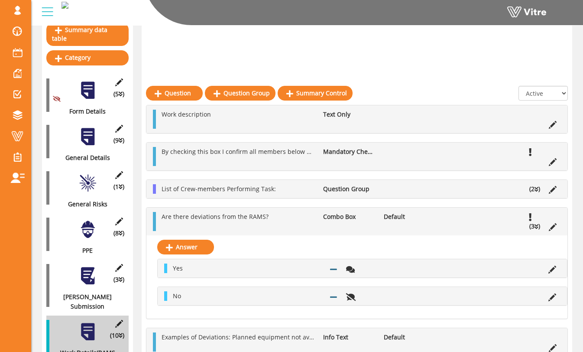
scroll to position [0, 0]
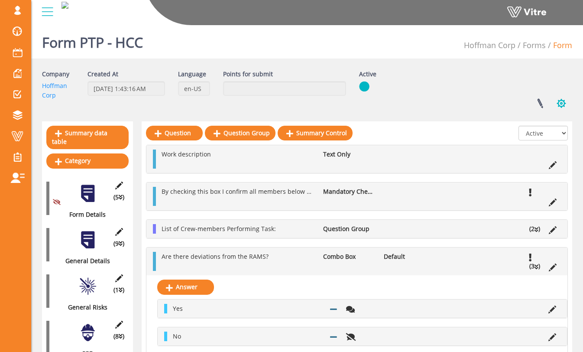
click at [560, 103] on button "button" at bounding box center [561, 103] width 22 height 23
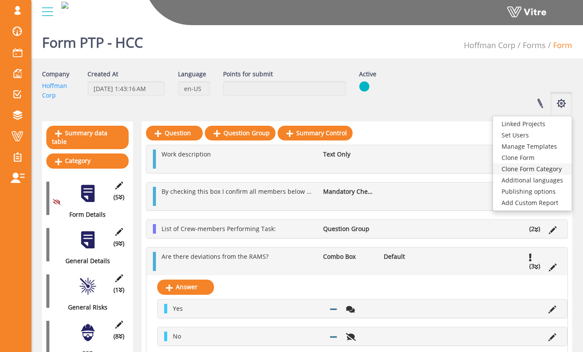
click at [547, 169] on link "Clone Form Category" at bounding box center [532, 168] width 79 height 11
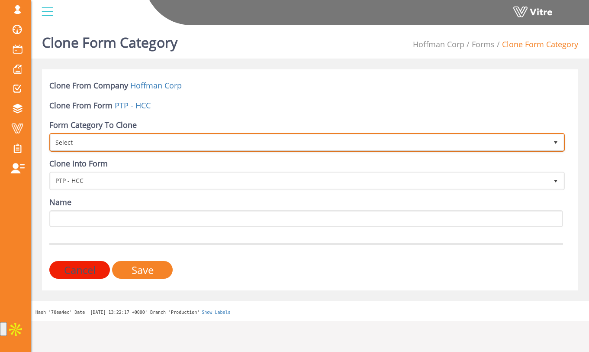
click at [253, 139] on span "Select" at bounding box center [300, 142] width 498 height 16
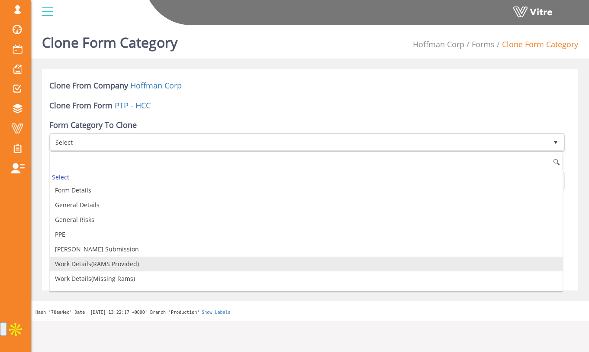
scroll to position [14, 0]
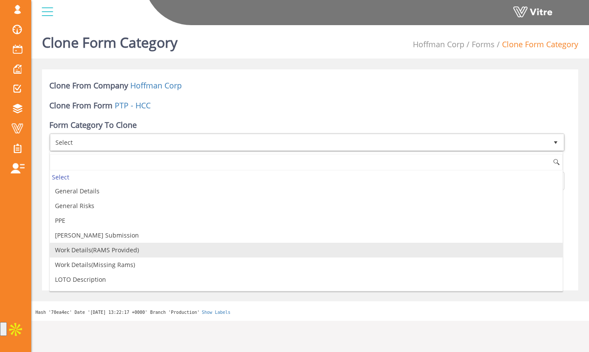
click at [200, 254] on li "Work Details(RAMS Provided)" at bounding box center [306, 250] width 513 height 15
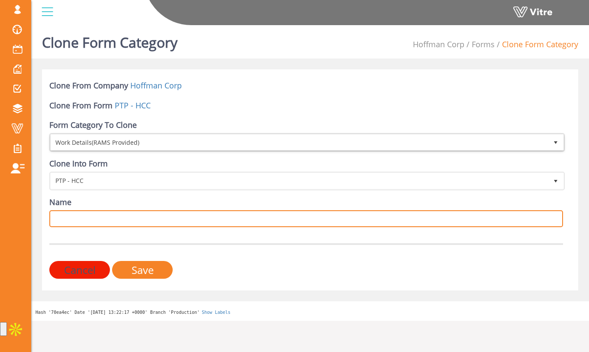
click at [161, 214] on input "Name" at bounding box center [306, 218] width 514 height 17
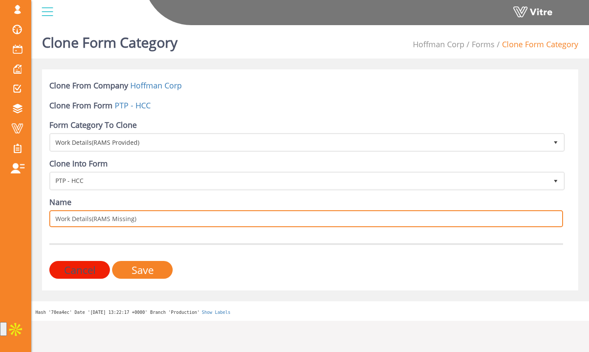
type input "Work Details(RAMS Missing)"
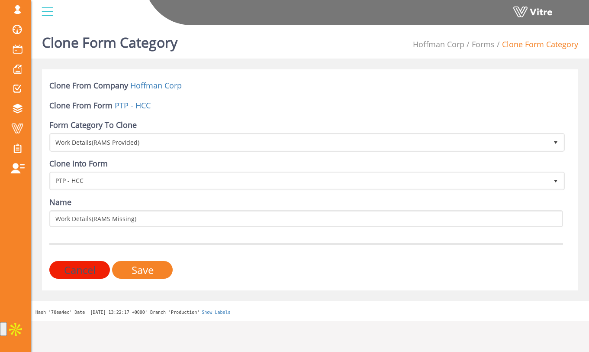
click at [168, 234] on form "Clone From Company Hoffman Corp Clone From Form PTP - HCC Form Category To Clon…" at bounding box center [306, 179] width 514 height 198
click at [152, 268] on input "Save" at bounding box center [142, 270] width 61 height 18
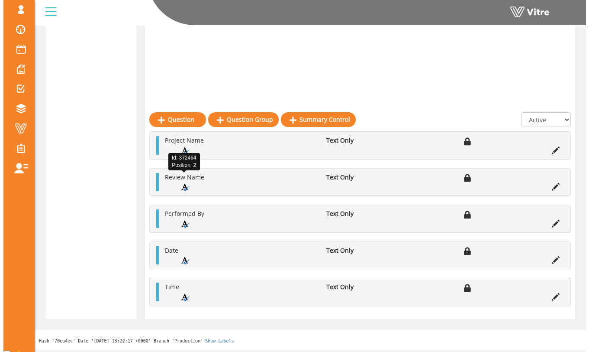
scroll to position [838, 0]
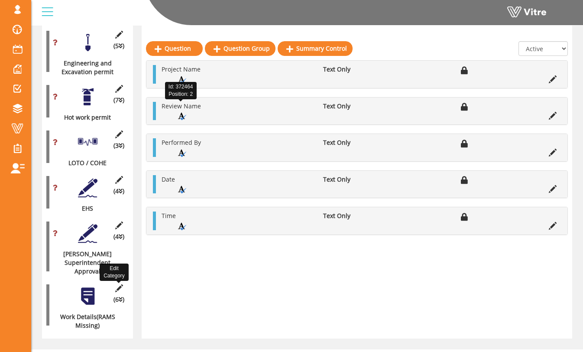
click at [120, 284] on icon at bounding box center [118, 288] width 11 height 8
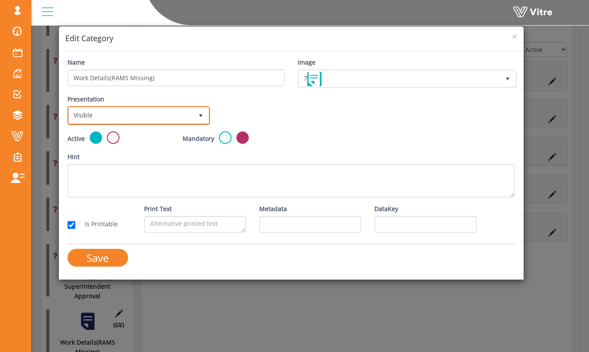
click at [129, 116] on span "Visible" at bounding box center [131, 115] width 124 height 16
click at [127, 171] on div "Visible Invisible Conditional No data found." at bounding box center [138, 149] width 141 height 49
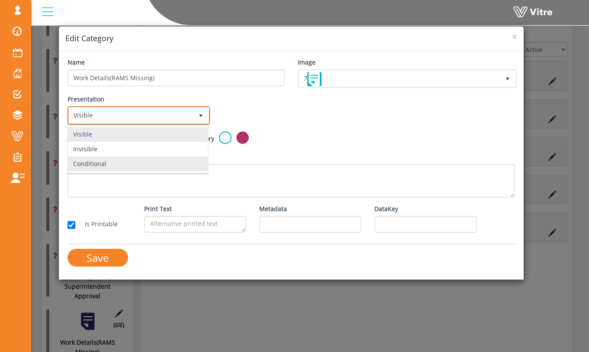
click at [130, 160] on li "Conditional" at bounding box center [138, 163] width 140 height 15
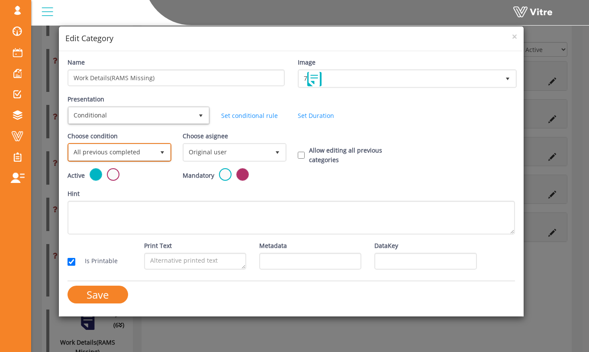
click at [150, 155] on span "All previous completed" at bounding box center [112, 152] width 86 height 16
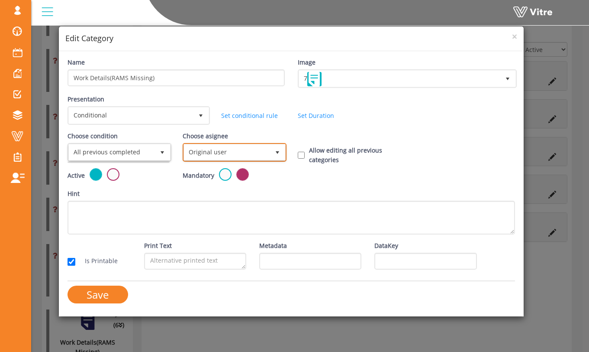
click at [203, 152] on span "Original user" at bounding box center [227, 152] width 86 height 16
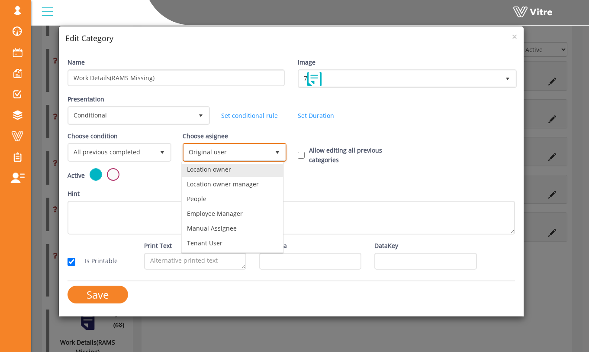
scroll to position [0, 0]
click at [249, 171] on li "Original user" at bounding box center [232, 171] width 101 height 15
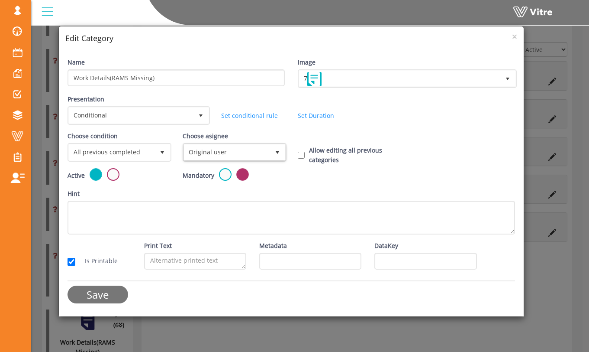
click at [113, 291] on input "Save" at bounding box center [98, 294] width 61 height 18
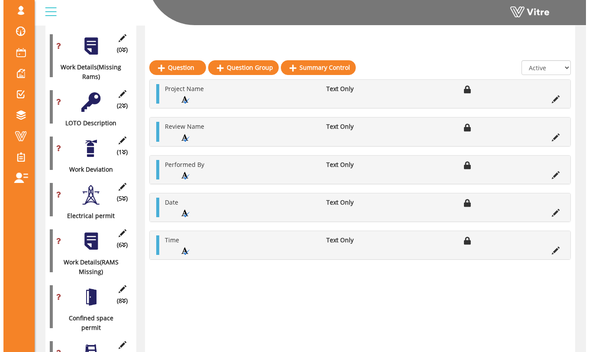
scroll to position [397, 0]
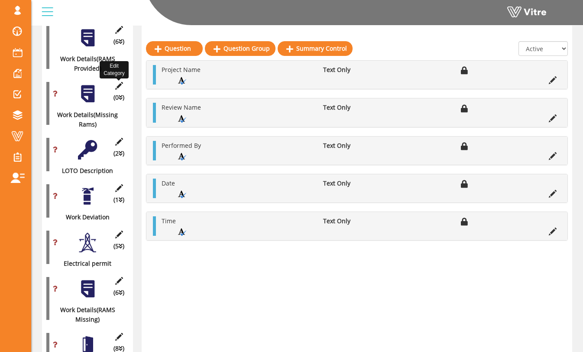
click at [120, 82] on icon at bounding box center [118, 86] width 11 height 8
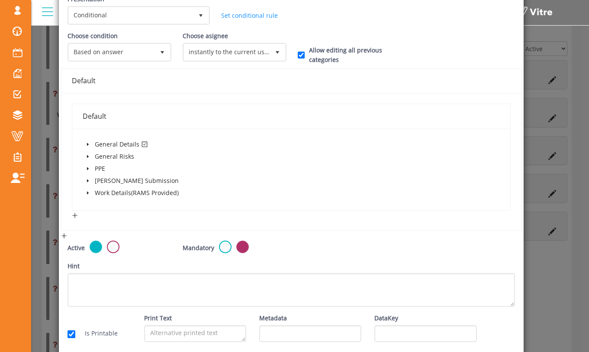
scroll to position [137, 0]
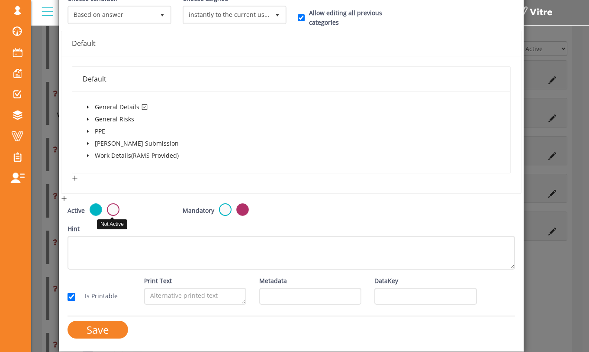
click at [111, 213] on label at bounding box center [113, 209] width 13 height 13
click at [0, 0] on input "radio" at bounding box center [0, 0] width 0 height 0
click at [110, 330] on input "Save" at bounding box center [98, 329] width 61 height 18
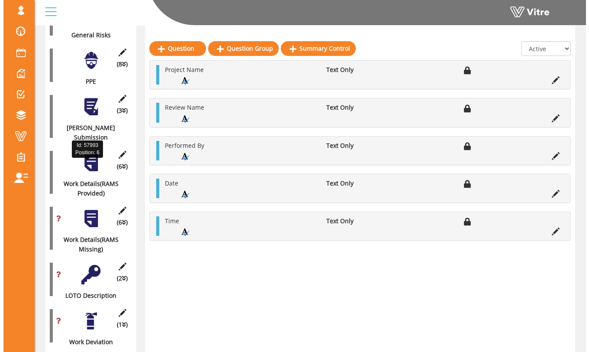
scroll to position [253, 0]
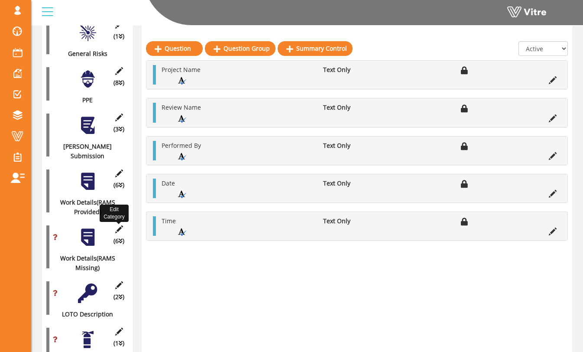
click at [119, 225] on icon at bounding box center [118, 229] width 11 height 8
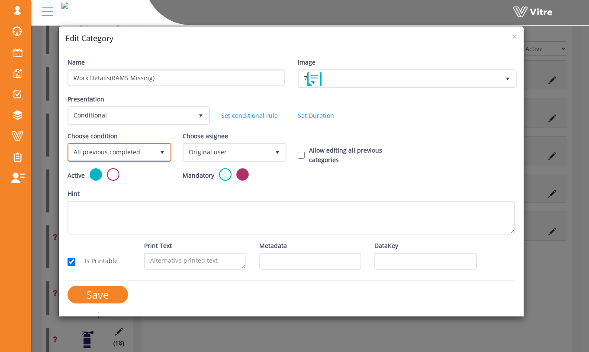
click at [127, 154] on span "All previous completed" at bounding box center [112, 152] width 86 height 16
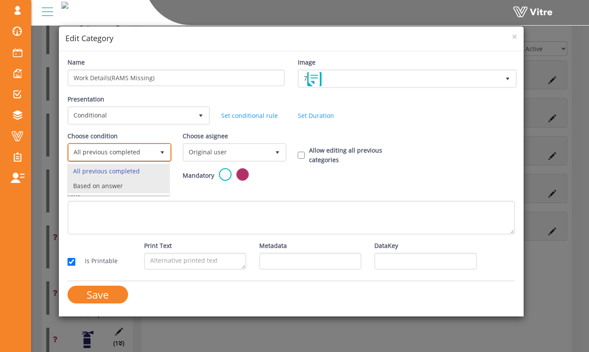
click at [123, 183] on li "Based on answer" at bounding box center [118, 185] width 101 height 15
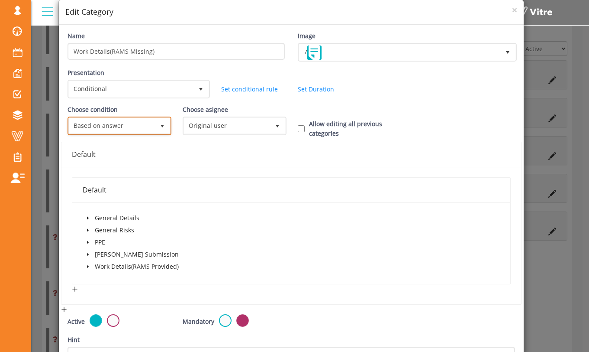
scroll to position [29, 0]
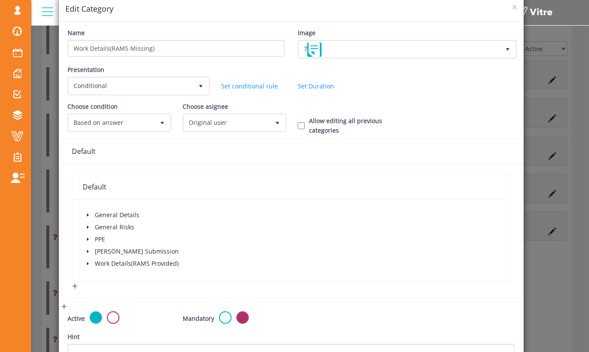
click at [88, 228] on icon "caret-down" at bounding box center [88, 227] width 4 height 4
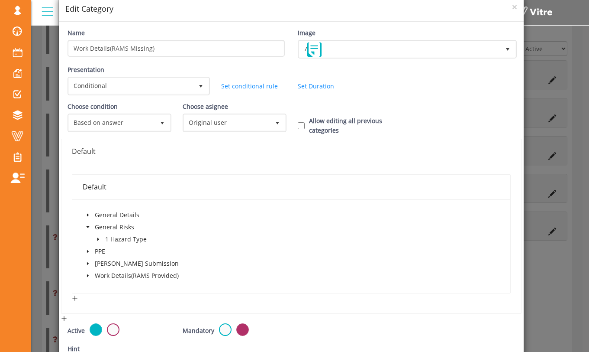
click at [87, 216] on icon "caret-down" at bounding box center [88, 215] width 4 height 4
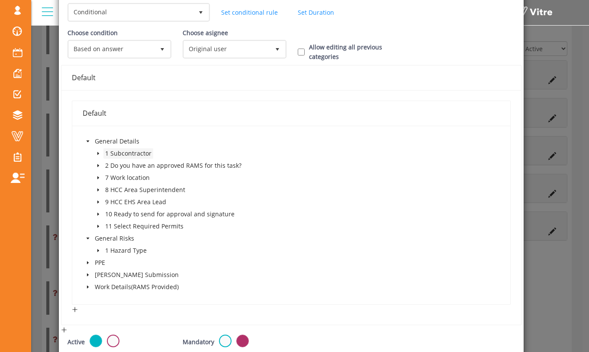
scroll to position [107, 0]
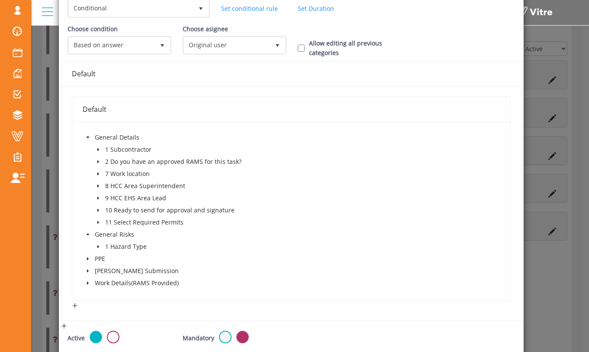
click at [100, 162] on span at bounding box center [98, 161] width 10 height 10
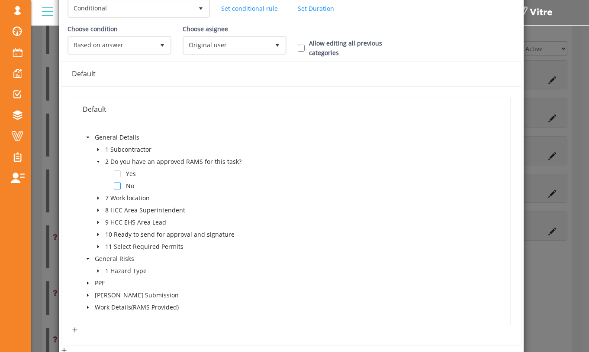
click at [117, 186] on span at bounding box center [117, 185] width 7 height 7
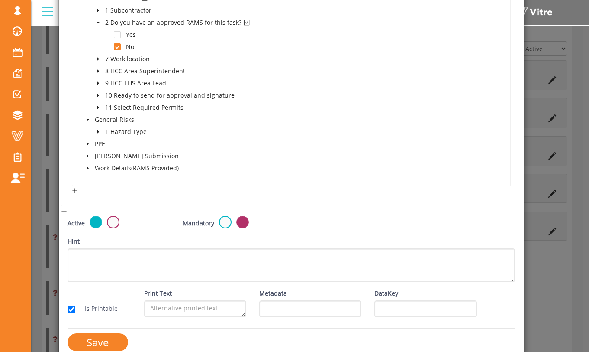
scroll to position [259, 0]
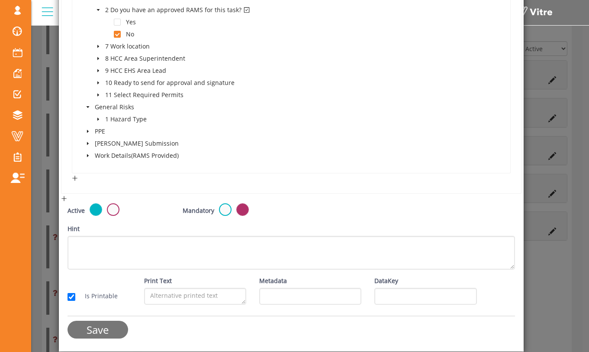
click at [116, 331] on input "Save" at bounding box center [98, 329] width 61 height 18
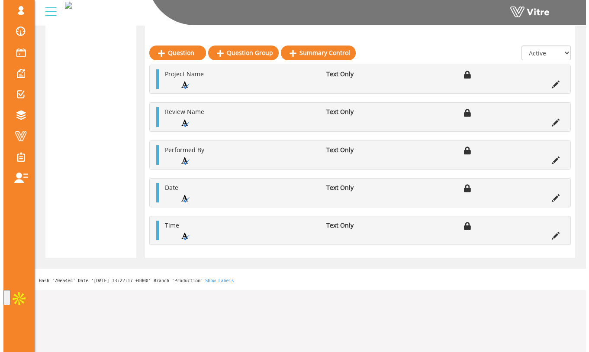
scroll to position [253, 0]
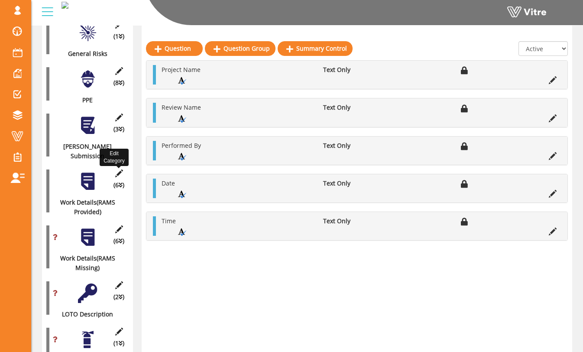
click at [119, 169] on icon at bounding box center [118, 173] width 11 height 8
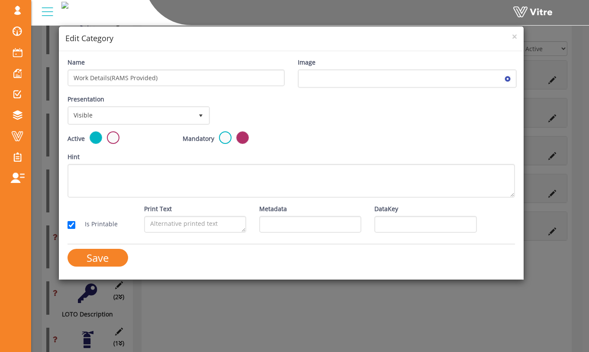
click at [141, 100] on div "Presentation Visible 0" at bounding box center [138, 109] width 141 height 30
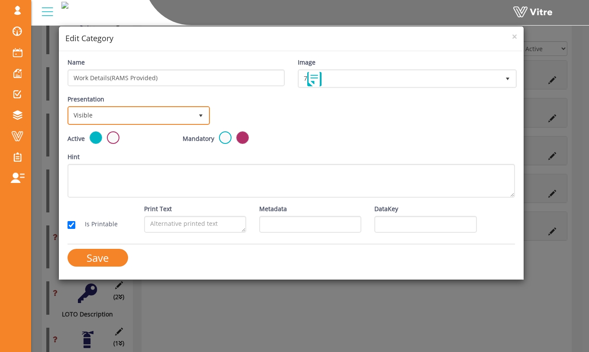
click at [141, 117] on span "Visible" at bounding box center [131, 115] width 124 height 16
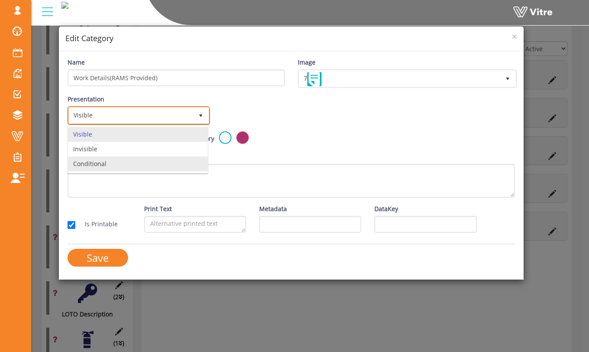
click at [135, 161] on li "Conditional" at bounding box center [138, 163] width 140 height 15
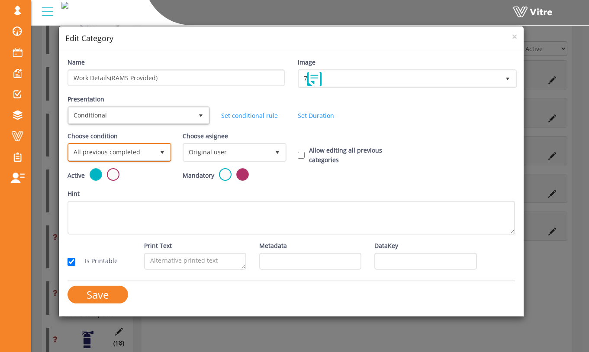
click at [134, 153] on span "All previous completed" at bounding box center [112, 152] width 86 height 16
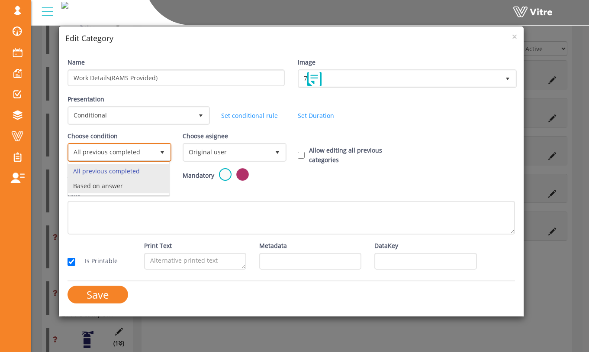
click at [126, 182] on li "Based on answer" at bounding box center [118, 185] width 101 height 15
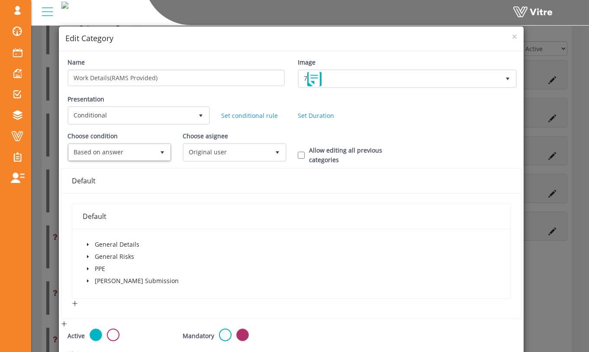
click at [91, 247] on span at bounding box center [88, 244] width 10 height 10
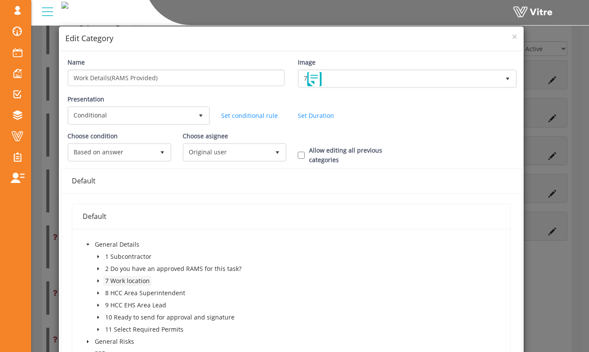
scroll to position [18, 0]
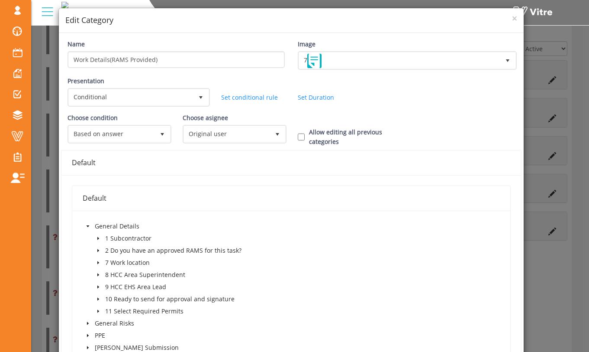
click at [98, 250] on icon "caret-down" at bounding box center [98, 250] width 4 height 4
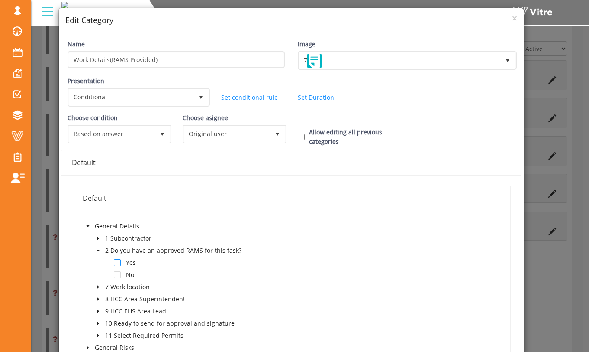
click at [114, 262] on span at bounding box center [117, 262] width 7 height 7
click at [235, 133] on span "Original user" at bounding box center [227, 134] width 86 height 16
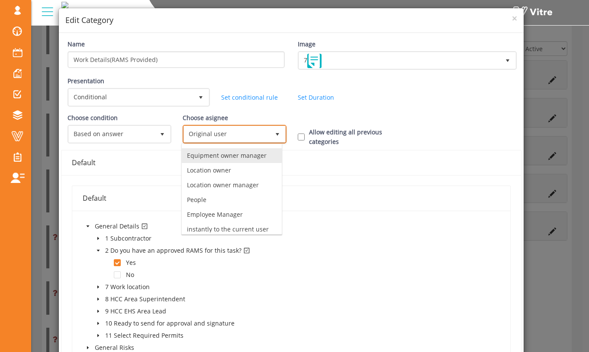
scroll to position [61, 0]
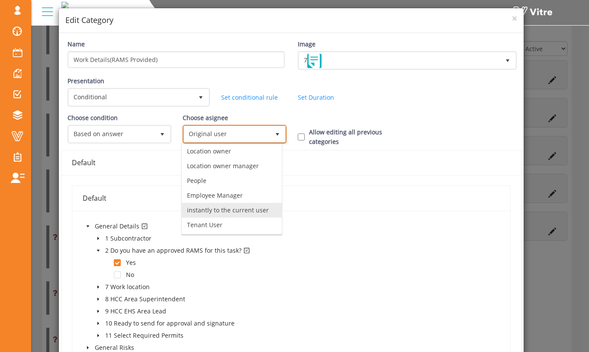
click at [242, 209] on li "instantly to the current user" at bounding box center [232, 210] width 100 height 15
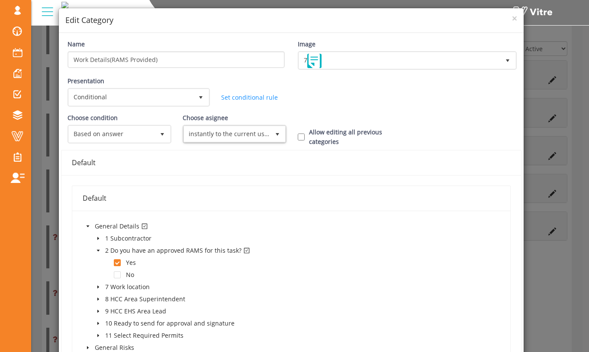
click at [288, 117] on div "Choose condition Based on answer 1 Choose asignee Original user 0 Choose asigne…" at bounding box center [291, 131] width 461 height 37
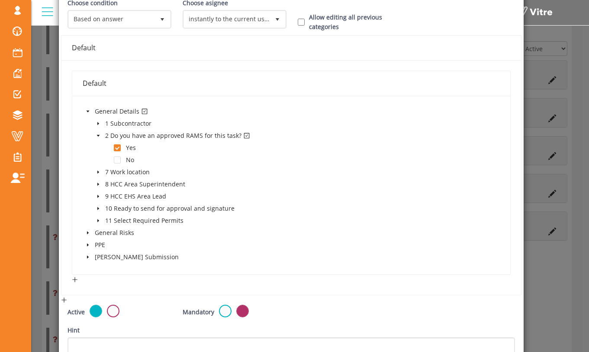
scroll to position [234, 0]
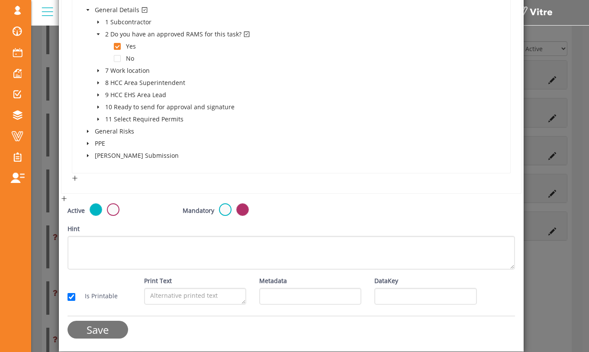
click at [113, 334] on input "Save" at bounding box center [98, 329] width 61 height 18
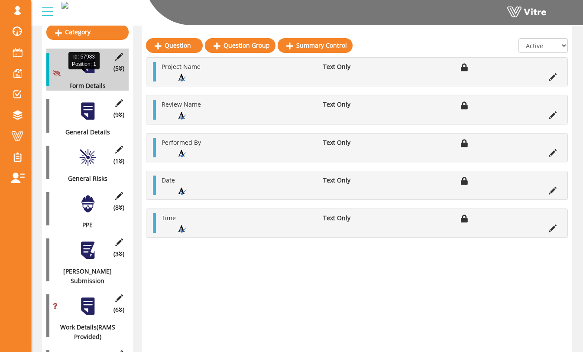
scroll to position [116, 0]
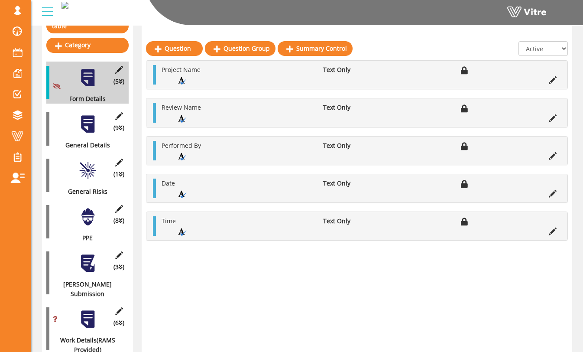
click at [92, 122] on div at bounding box center [87, 123] width 19 height 19
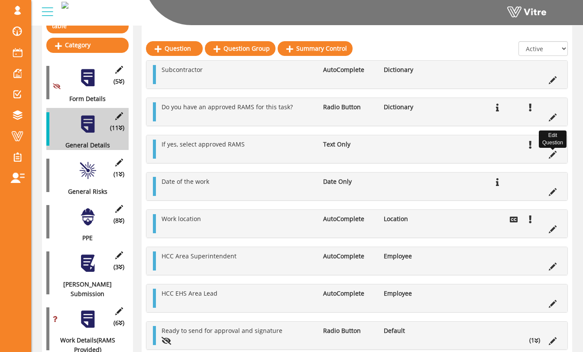
click at [553, 157] on icon at bounding box center [553, 155] width 8 height 8
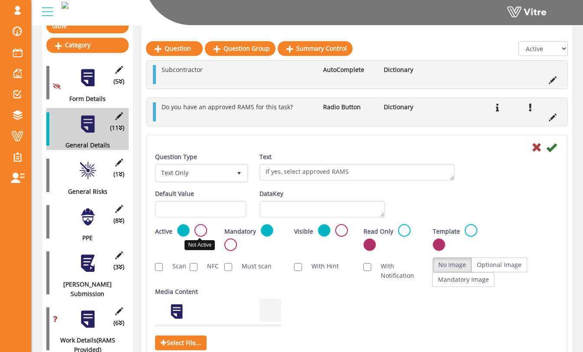
click at [200, 230] on label at bounding box center [200, 230] width 13 height 13
click at [0, 0] on input "radio" at bounding box center [0, 0] width 0 height 0
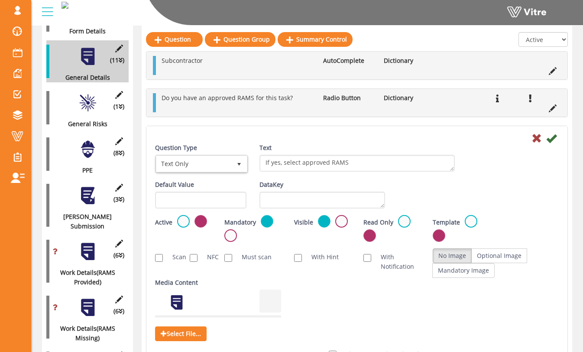
scroll to position [201, 0]
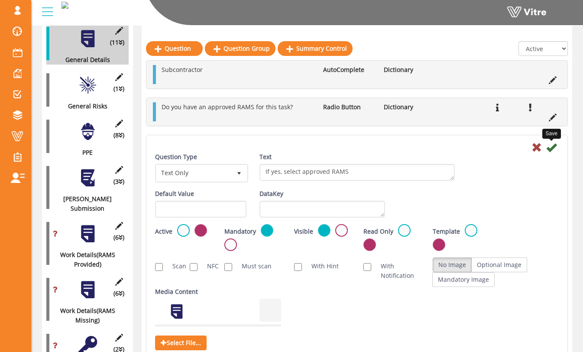
click at [554, 147] on icon at bounding box center [551, 147] width 10 height 10
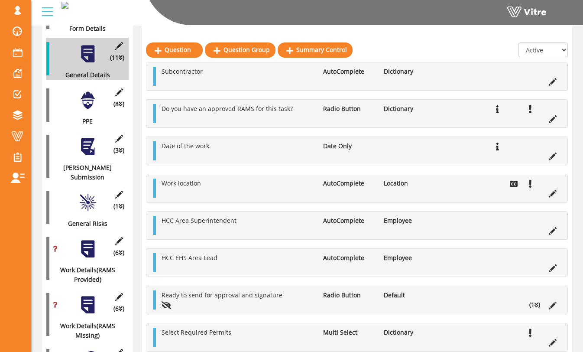
scroll to position [188, 0]
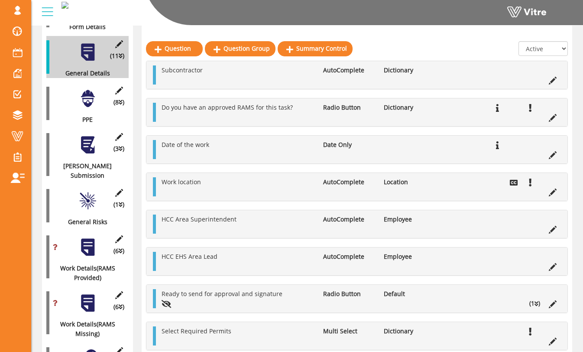
click at [91, 96] on div at bounding box center [87, 98] width 19 height 19
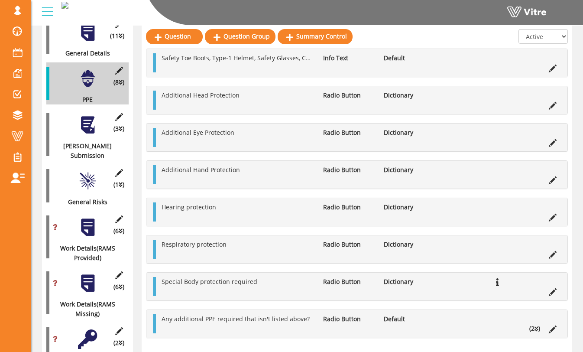
scroll to position [215, 0]
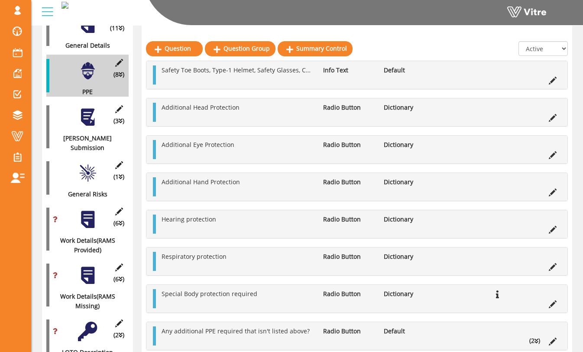
click at [89, 163] on div at bounding box center [87, 172] width 19 height 19
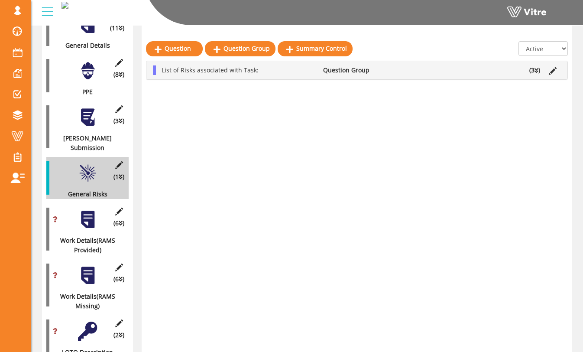
click at [92, 111] on div at bounding box center [87, 116] width 19 height 19
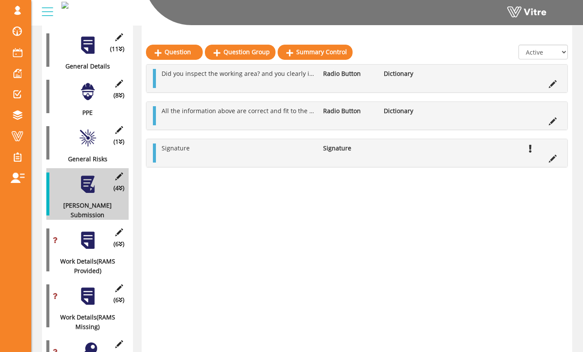
scroll to position [199, 0]
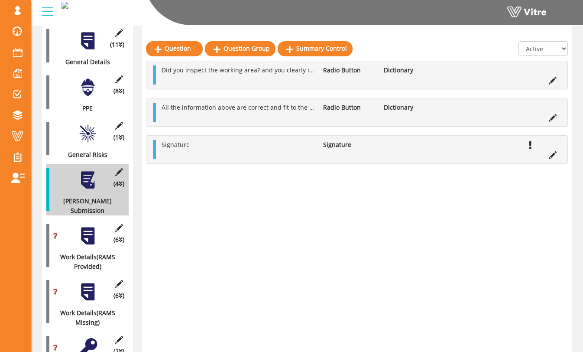
click at [89, 226] on div at bounding box center [87, 235] width 19 height 19
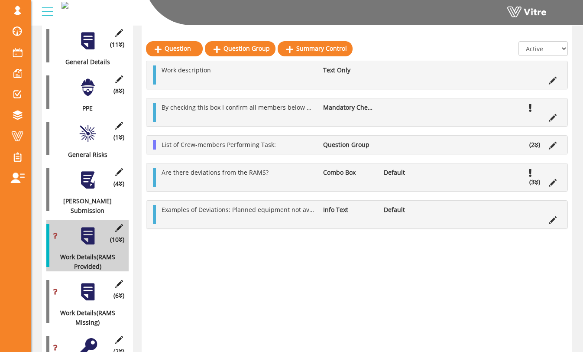
click at [93, 179] on div at bounding box center [87, 179] width 19 height 19
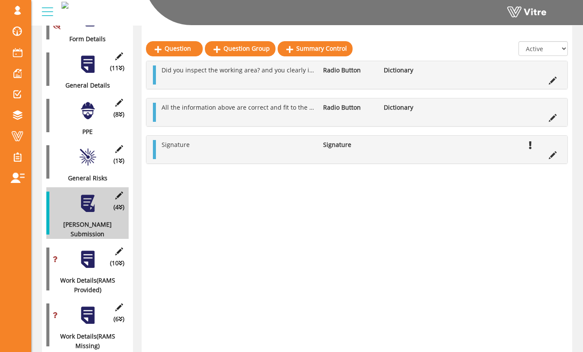
click at [91, 116] on div "(8 ) PPE" at bounding box center [87, 115] width 82 height 42
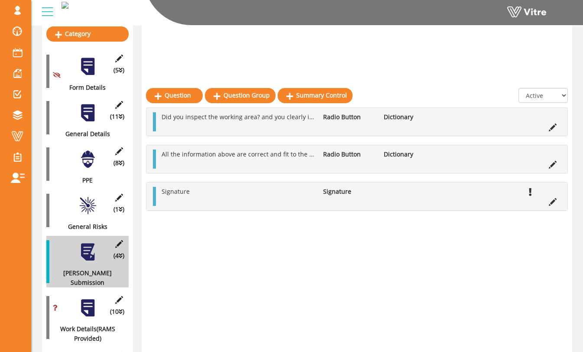
scroll to position [105, 0]
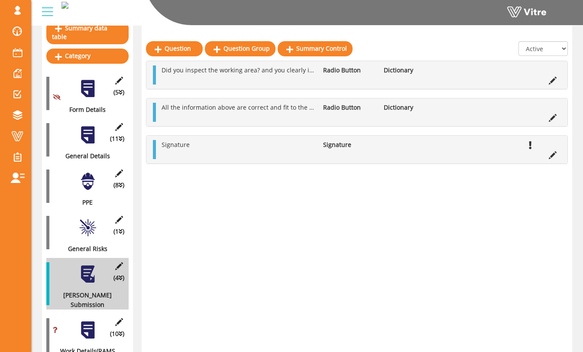
click at [91, 119] on div "(11 ) General Details" at bounding box center [87, 140] width 82 height 42
click at [87, 125] on div at bounding box center [87, 134] width 19 height 19
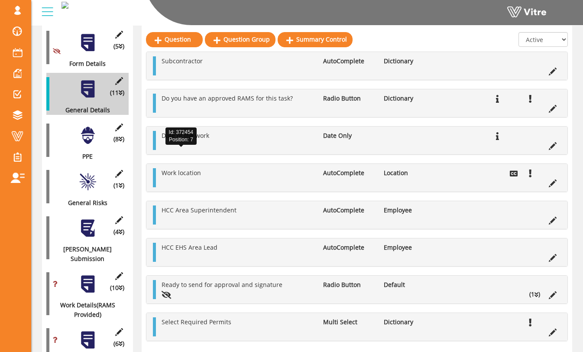
scroll to position [200, 0]
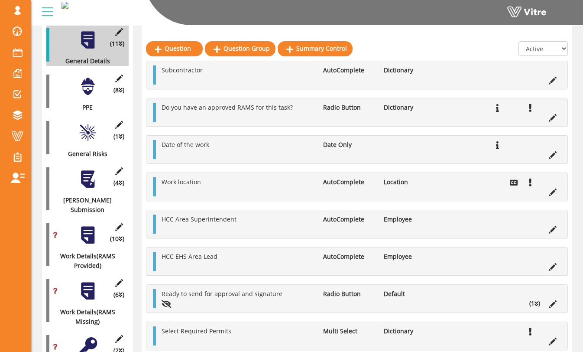
click at [86, 137] on div "(1 ) General Risks" at bounding box center [87, 137] width 82 height 42
click at [87, 129] on div at bounding box center [87, 132] width 19 height 19
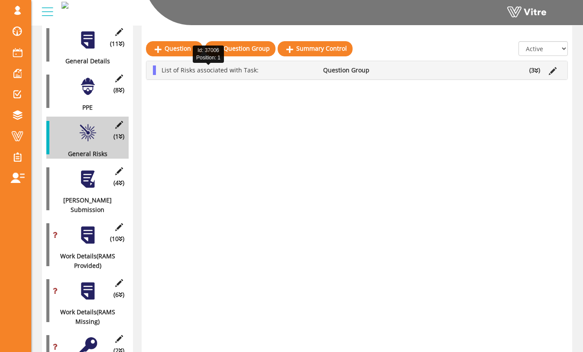
click at [197, 69] on span "List of Risks associated with Task:" at bounding box center [210, 70] width 97 height 8
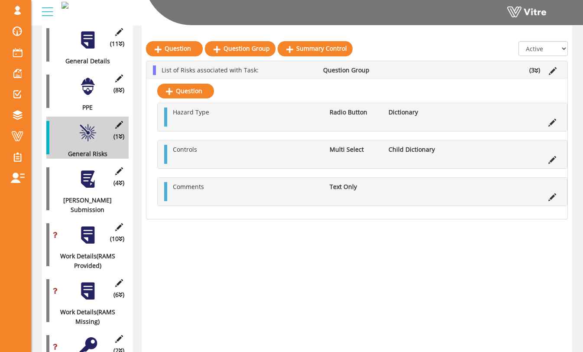
click at [80, 77] on div at bounding box center [87, 86] width 19 height 19
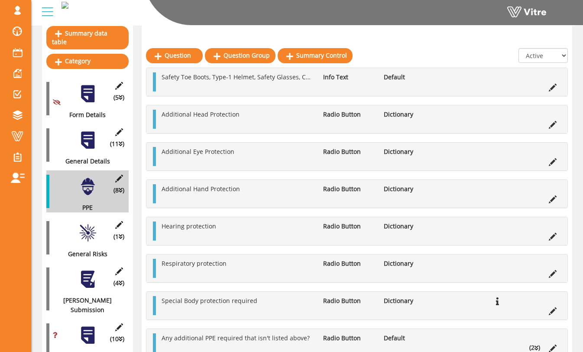
scroll to position [96, 0]
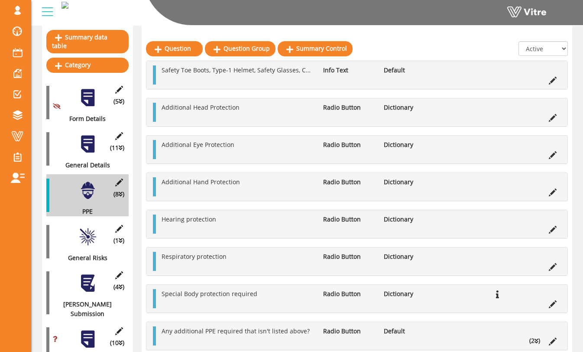
click at [71, 136] on div "(11 ) General Details" at bounding box center [87, 149] width 82 height 42
click at [79, 134] on div at bounding box center [87, 143] width 19 height 19
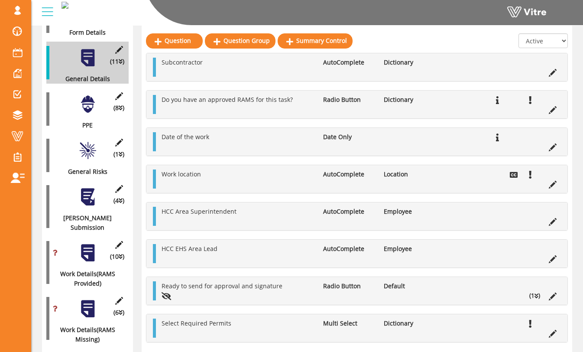
scroll to position [172, 0]
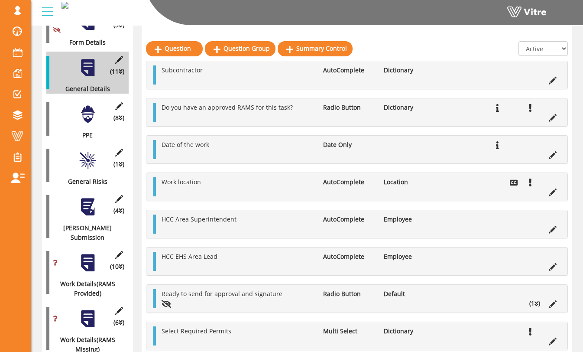
click at [97, 159] on div at bounding box center [87, 160] width 19 height 19
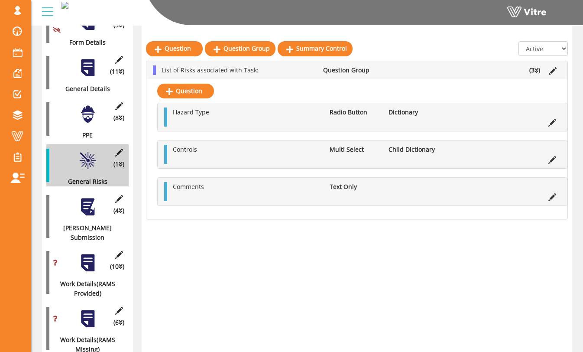
click at [89, 197] on div at bounding box center [87, 206] width 19 height 19
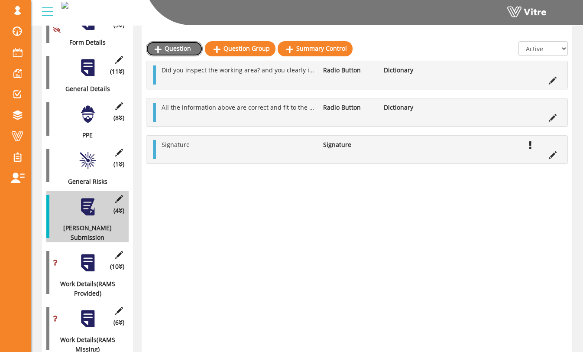
click at [175, 44] on link "Question" at bounding box center [174, 48] width 57 height 15
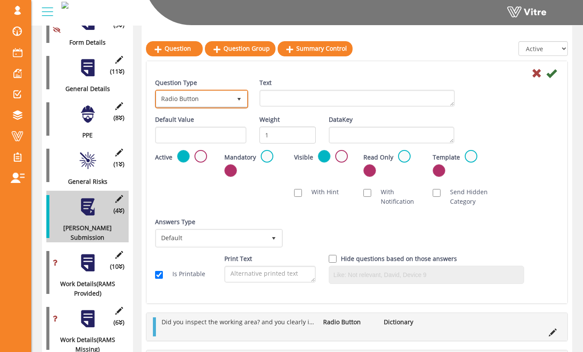
click at [223, 98] on span "Radio Button" at bounding box center [193, 99] width 75 height 16
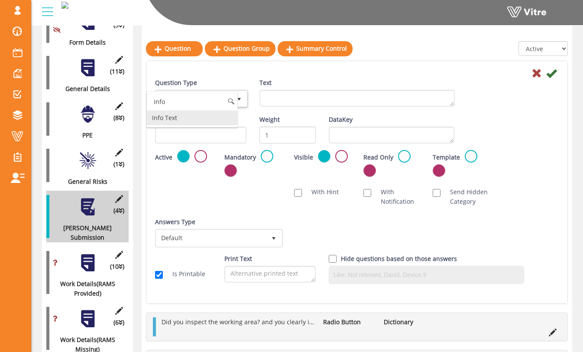
click at [200, 116] on li "Info Text" at bounding box center [192, 117] width 91 height 15
type input "Info"
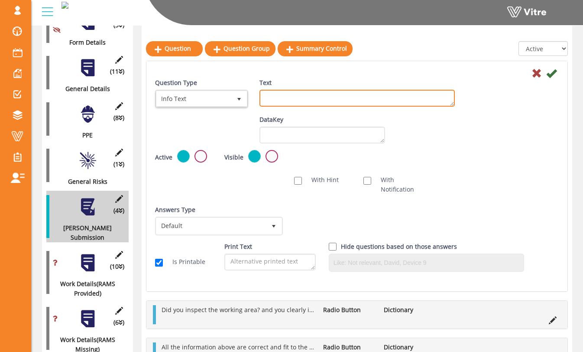
click at [288, 97] on textarea "Text" at bounding box center [356, 98] width 195 height 17
type textarea "Do we have the right tools?"
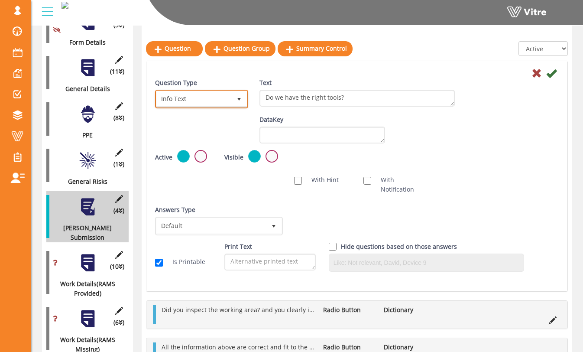
click at [221, 96] on span "Info Text" at bounding box center [193, 99] width 75 height 16
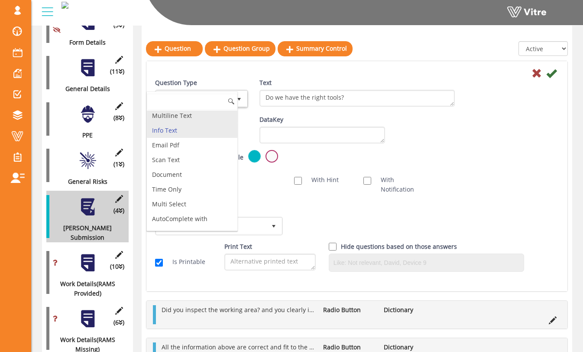
scroll to position [227, 0]
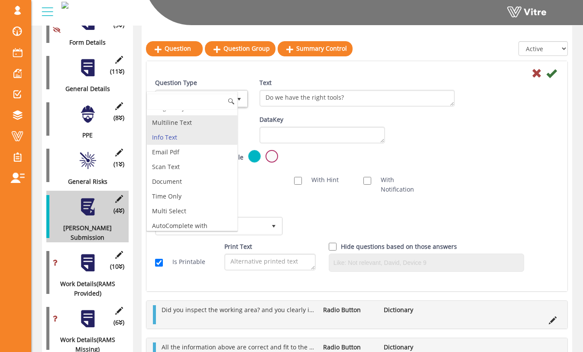
click at [205, 130] on li "Multiline Text" at bounding box center [192, 122] width 91 height 15
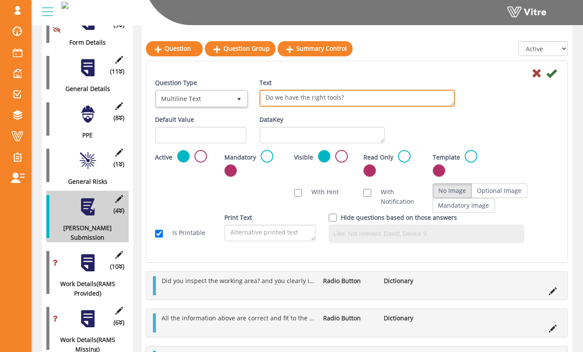
click at [352, 99] on textarea "Do we have the right tools?" at bounding box center [356, 98] width 195 height 17
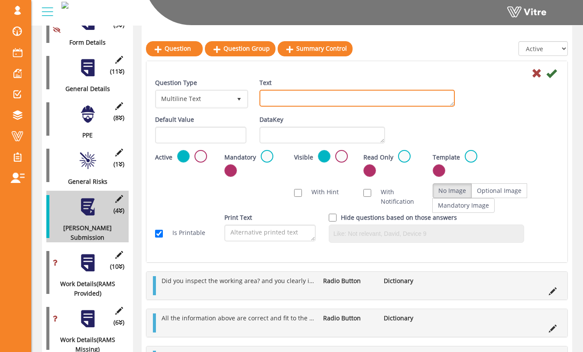
click at [320, 97] on textarea "Text" at bounding box center [356, 98] width 195 height 17
click at [318, 94] on textarea "* Do we have the right **tools**? * Have all responsiblities and information be…" at bounding box center [356, 98] width 195 height 17
click at [308, 102] on textarea "* Do we have the right **tools**? * Have all responsibilities and information b…" at bounding box center [356, 98] width 195 height 17
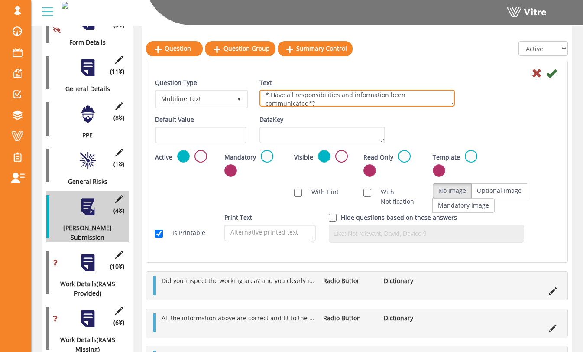
scroll to position [13, 0]
click at [263, 102] on textarea "* Do we have the right **tools**? * Have all responsibilities and information b…" at bounding box center [356, 98] width 195 height 17
click at [336, 103] on textarea "* Do we have the right **tools**? * Have all responsibilities and information b…" at bounding box center [356, 98] width 195 height 17
type textarea "* Do we have the right **tools**? * Have all responsibilities and information b…"
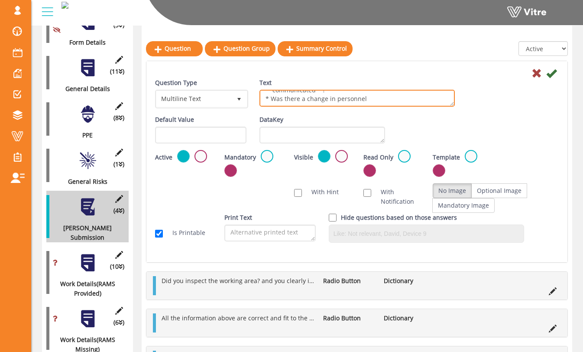
scroll to position [0, 0]
drag, startPoint x: 383, startPoint y: 102, endPoint x: 233, endPoint y: 56, distance: 157.1
type textarea "**Red Flags**"
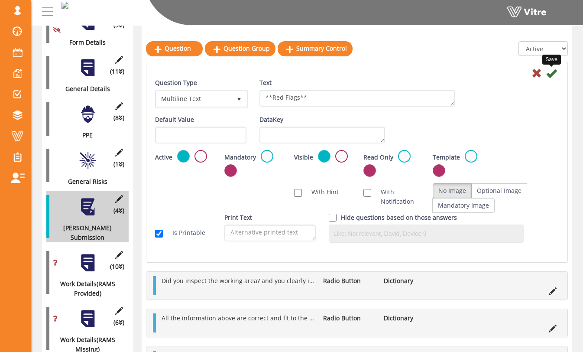
click at [553, 75] on icon at bounding box center [551, 73] width 10 height 10
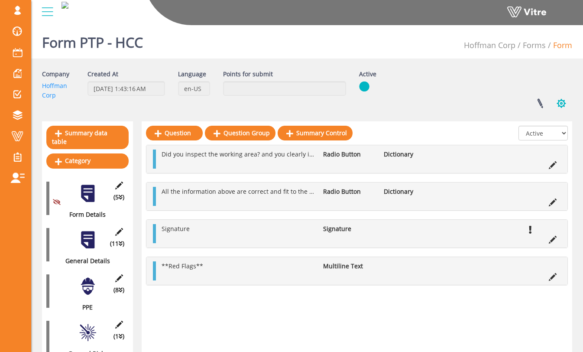
click at [562, 100] on button "button" at bounding box center [561, 103] width 22 height 23
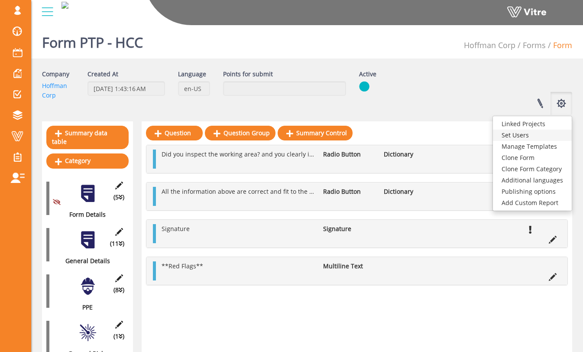
click at [538, 133] on link "Set Users" at bounding box center [532, 134] width 79 height 11
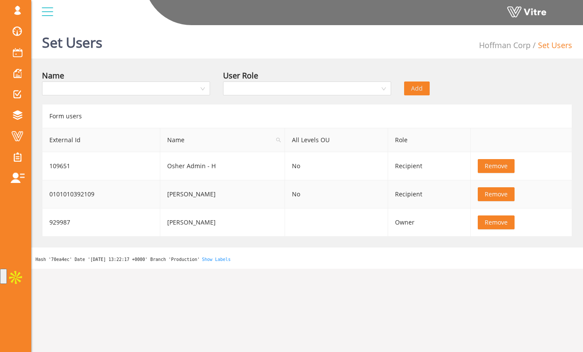
click at [486, 197] on span "Remove" at bounding box center [496, 194] width 23 height 10
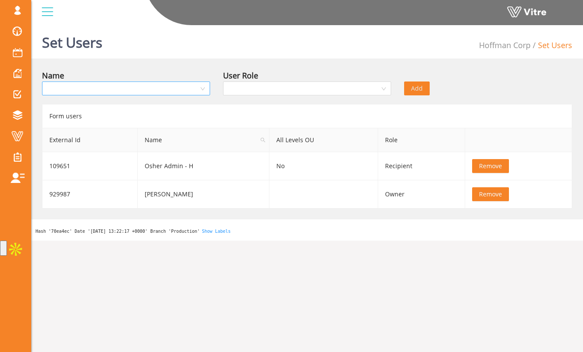
click at [193, 92] on input "search" at bounding box center [123, 88] width 152 height 13
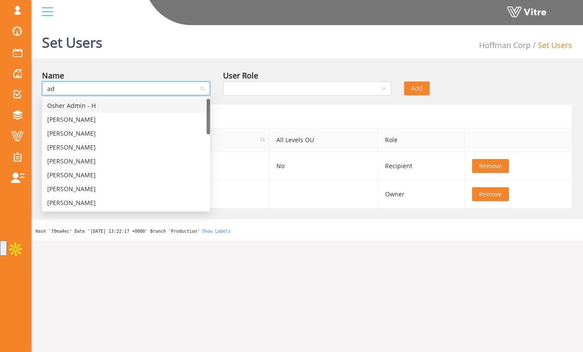
type input "a"
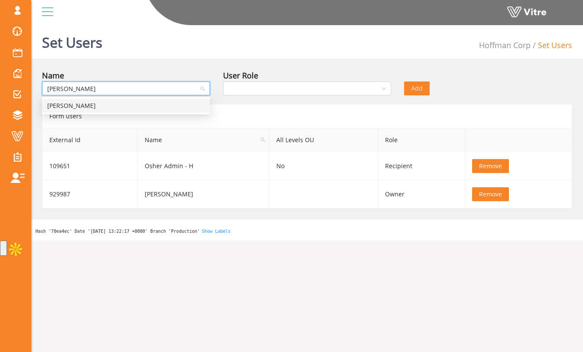
type input "sam adm"
click at [192, 102] on div "Sam Admin" at bounding box center [126, 106] width 158 height 10
click at [273, 88] on input "search" at bounding box center [304, 88] width 152 height 13
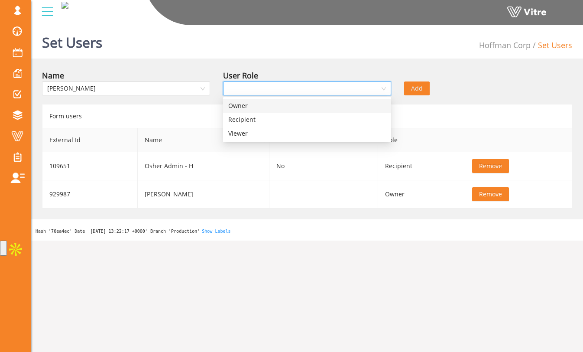
click at [274, 109] on div "Owner" at bounding box center [307, 106] width 158 height 10
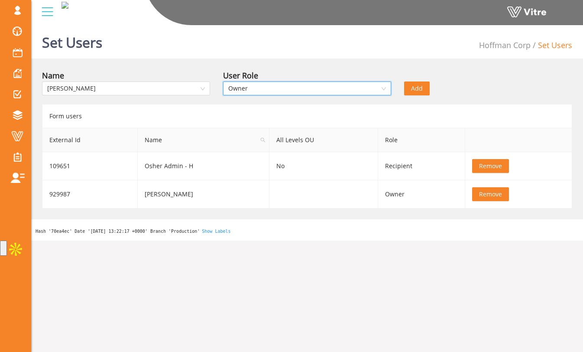
click at [420, 87] on span "Add" at bounding box center [417, 89] width 12 height 10
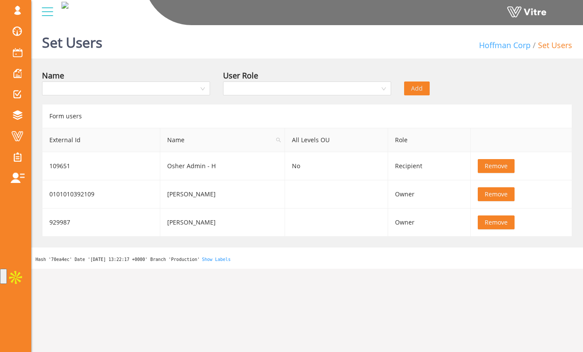
click at [511, 42] on link "Hoffman Corp" at bounding box center [505, 45] width 52 height 10
